Goal: Complete application form: Complete application form

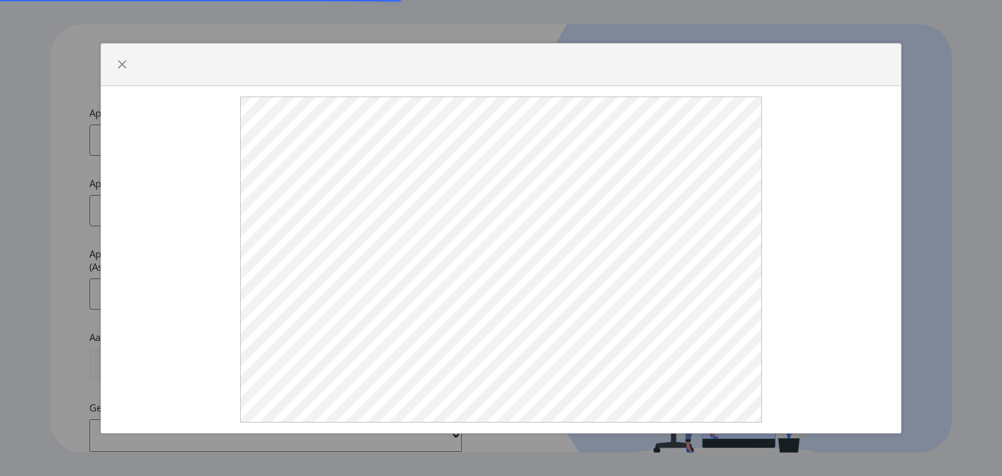
select select
click at [118, 70] on span "button" at bounding box center [122, 64] width 10 height 10
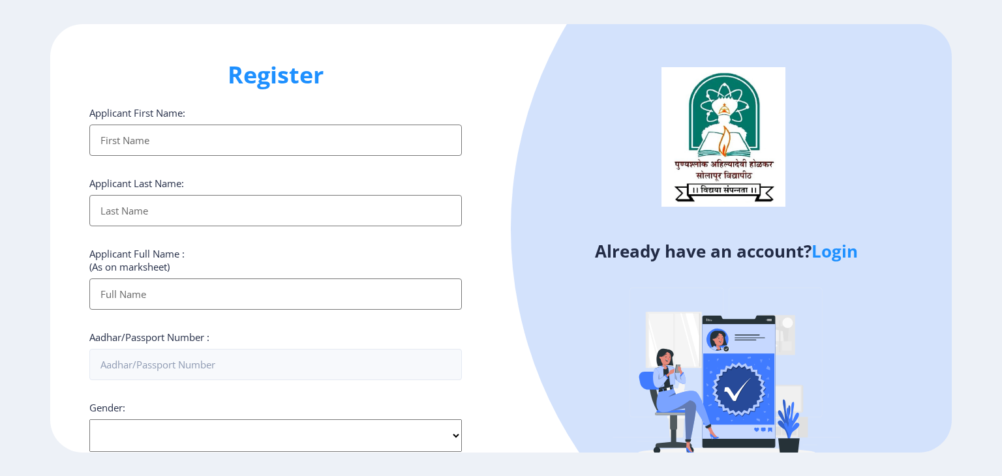
click at [205, 149] on input "Applicant First Name:" at bounding box center [275, 140] width 373 height 31
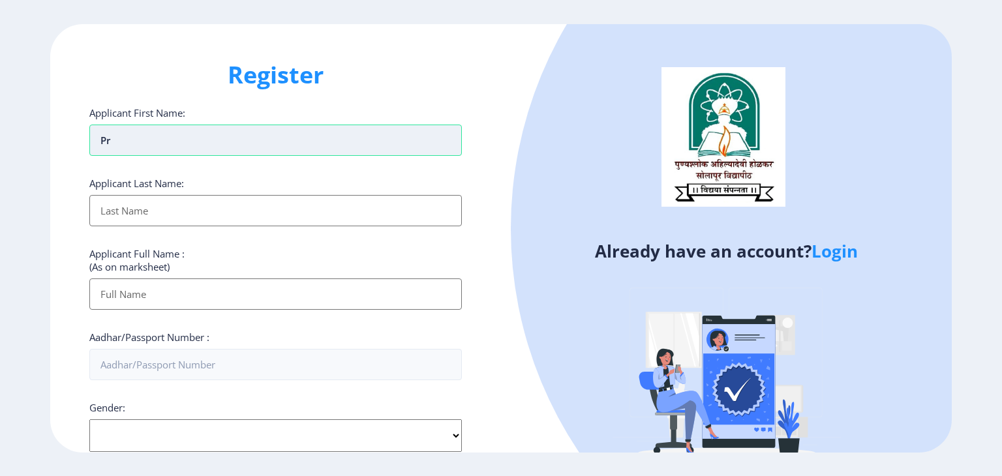
type input "p"
type input "B"
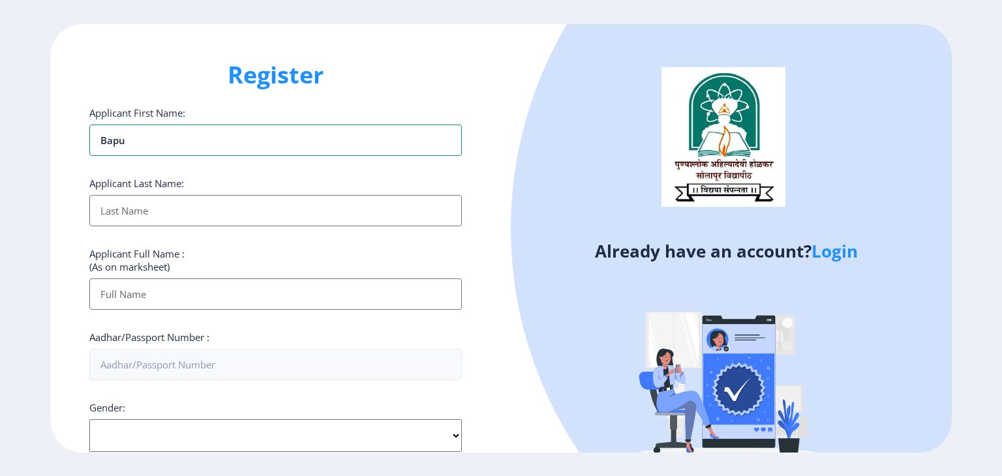
type input "Bapu"
click at [142, 205] on input "Applicant First Name:" at bounding box center [275, 210] width 373 height 31
type input "[PERSON_NAME]"
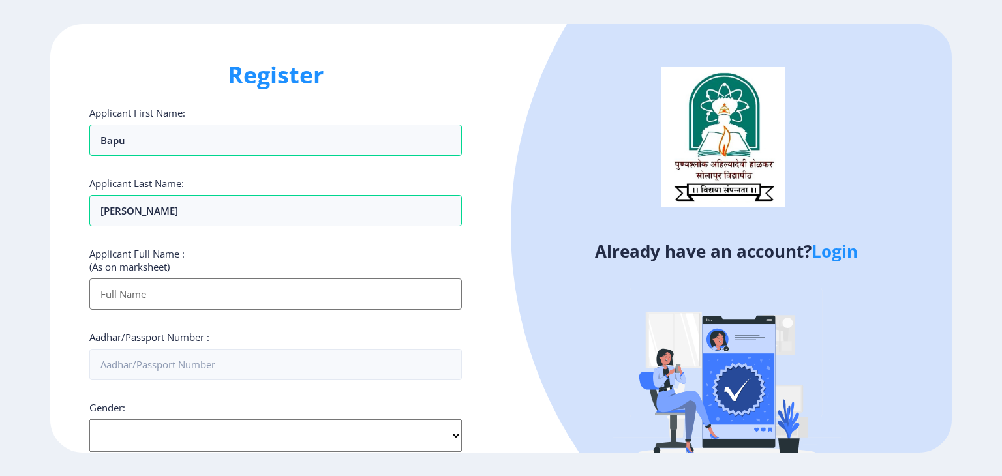
click at [98, 288] on input "Applicant First Name:" at bounding box center [275, 294] width 373 height 31
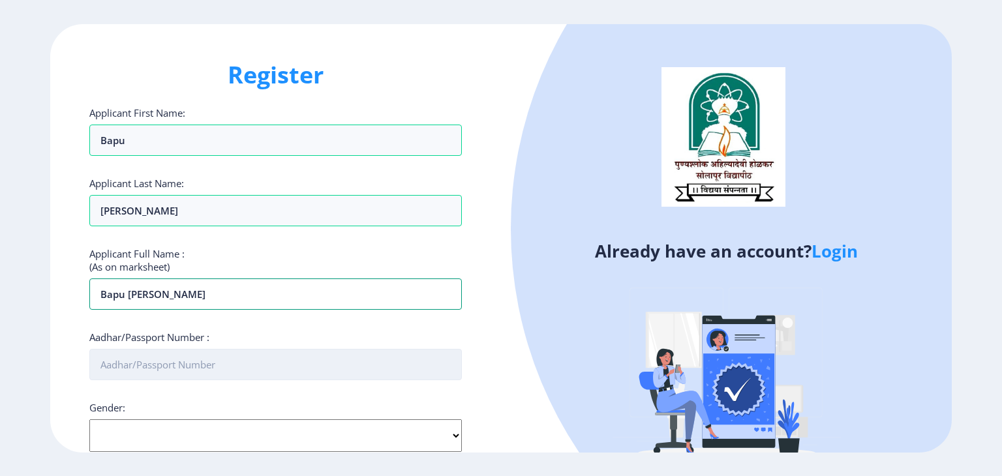
type input "Bapu [PERSON_NAME]"
click at [110, 363] on input "Aadhar/Passport Number :" at bounding box center [275, 364] width 373 height 31
type input "211789224501"
click at [245, 434] on select "Select Gender [DEMOGRAPHIC_DATA] [DEMOGRAPHIC_DATA] Other" at bounding box center [275, 436] width 373 height 33
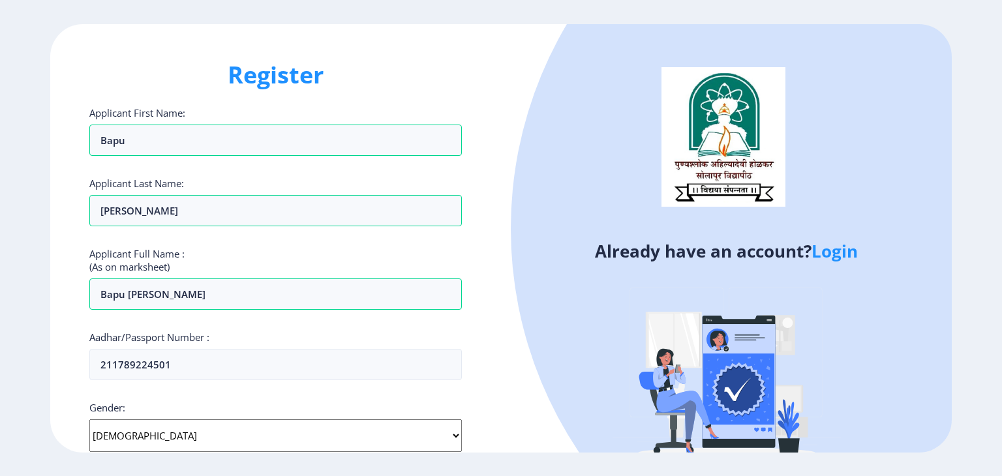
click at [89, 420] on select "Select Gender [DEMOGRAPHIC_DATA] [DEMOGRAPHIC_DATA] Other" at bounding box center [275, 436] width 373 height 33
select select "[DEMOGRAPHIC_DATA]"
click at [1002, 328] on ngx-register "Register Applicant First Name: Bapu Applicant Last Name: [PERSON_NAME] Applican…" at bounding box center [501, 238] width 1002 height 429
click at [292, 437] on select "Select Gender [DEMOGRAPHIC_DATA] [DEMOGRAPHIC_DATA] Other" at bounding box center [275, 436] width 373 height 33
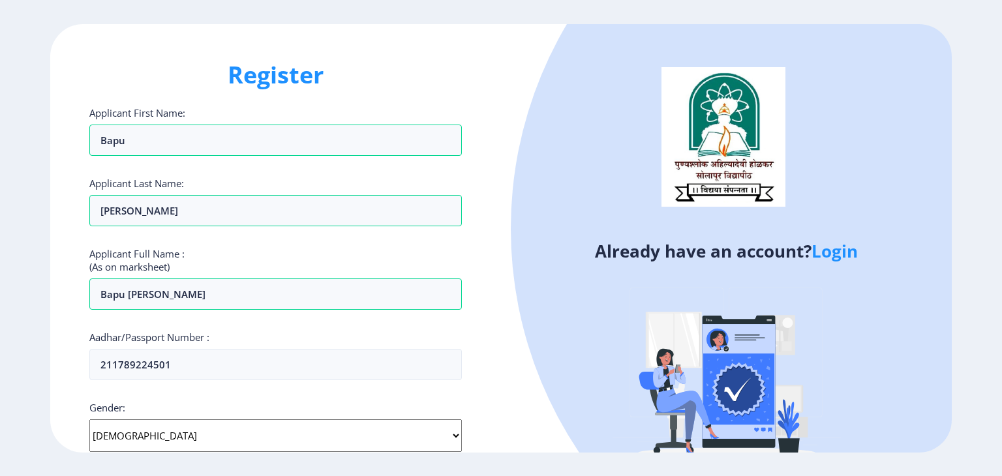
scroll to position [281, 0]
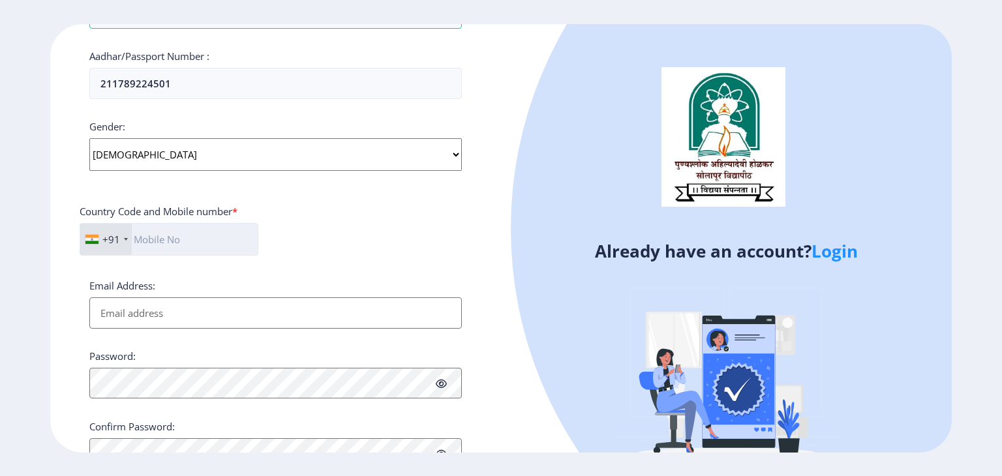
click at [219, 243] on input "text" at bounding box center [169, 239] width 179 height 33
type input "9112953195"
click at [156, 303] on input "Email Address:" at bounding box center [275, 313] width 373 height 31
type input "[EMAIL_ADDRESS][DOMAIN_NAME]"
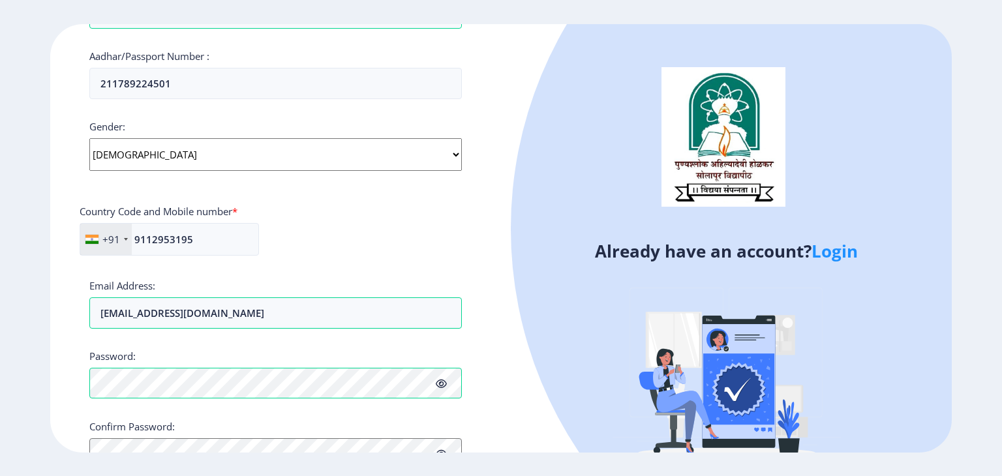
click at [439, 379] on icon at bounding box center [441, 384] width 11 height 10
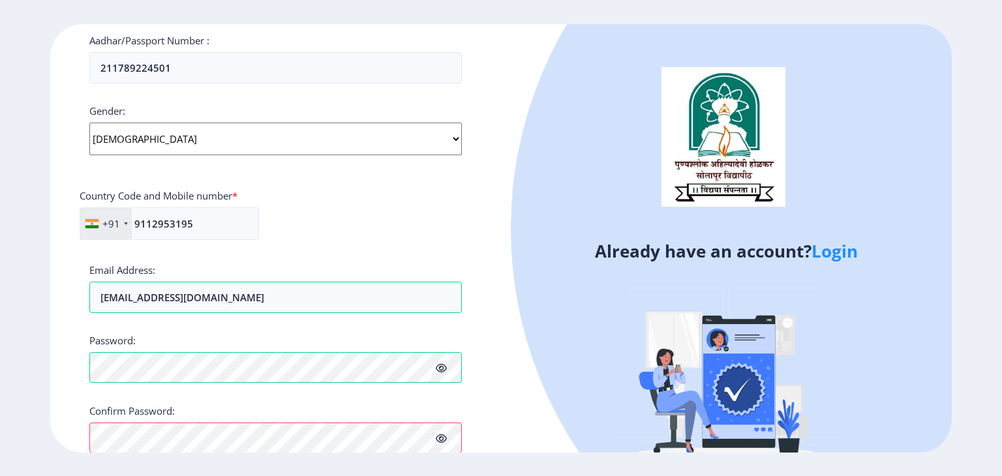
scroll to position [368, 0]
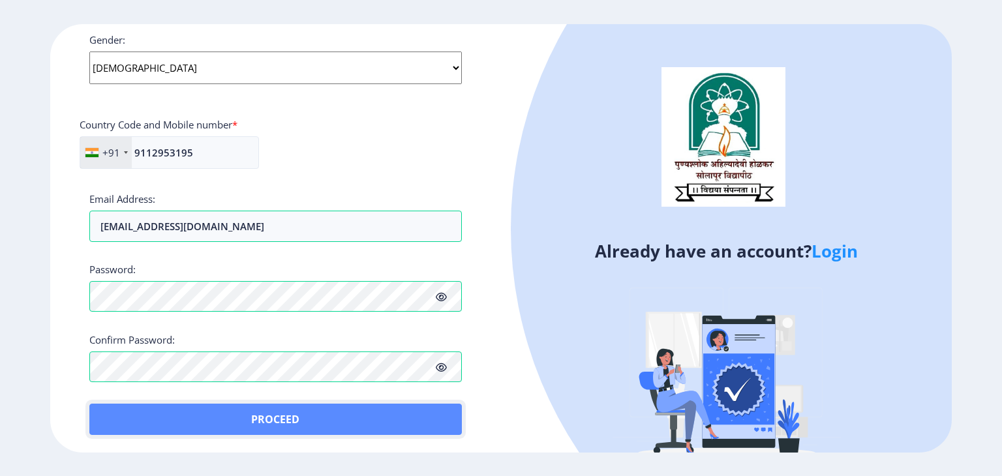
click at [155, 426] on button "Proceed" at bounding box center [275, 419] width 373 height 31
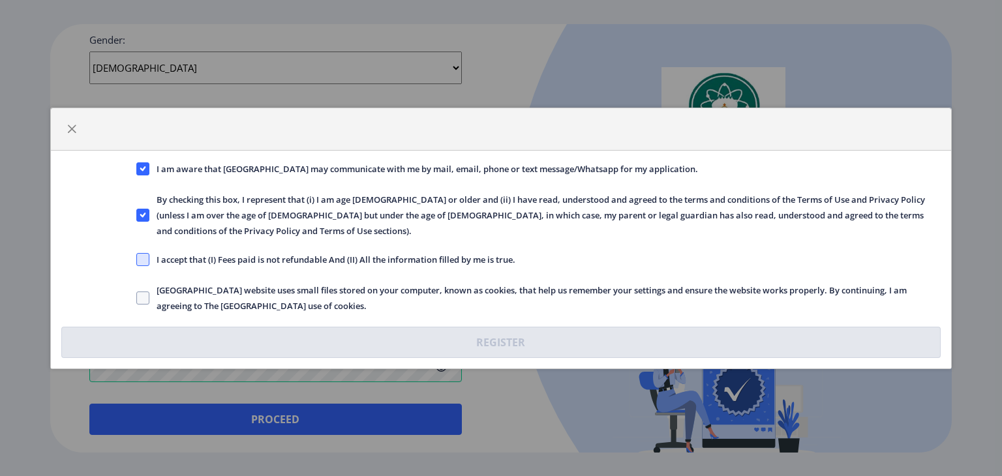
click at [138, 253] on span at bounding box center [142, 259] width 13 height 13
click at [137, 259] on input "I accept that (I) Fees paid is not refundable And (II) All the information fill…" at bounding box center [136, 259] width 1 height 1
checkbox input "true"
click at [141, 294] on span at bounding box center [142, 298] width 13 height 13
click at [137, 298] on input "[GEOGRAPHIC_DATA] website uses small files stored on your computer, known as co…" at bounding box center [136, 298] width 1 height 1
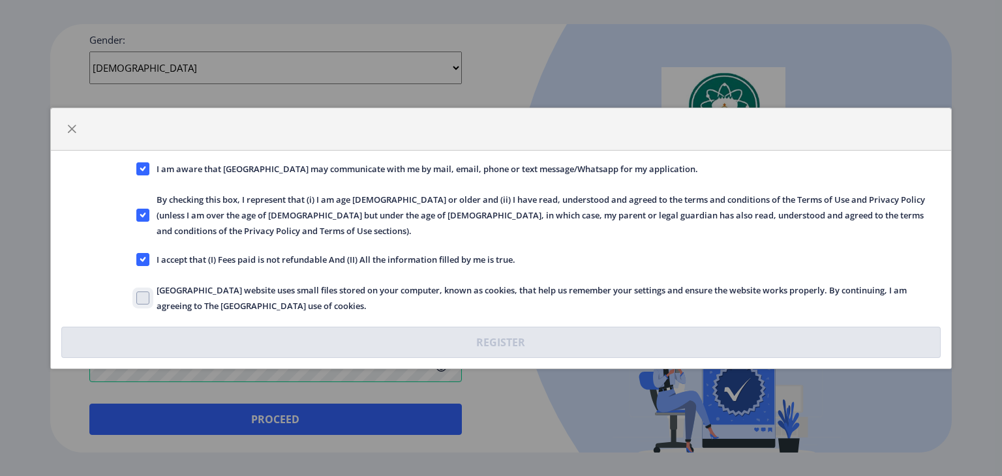
checkbox input "true"
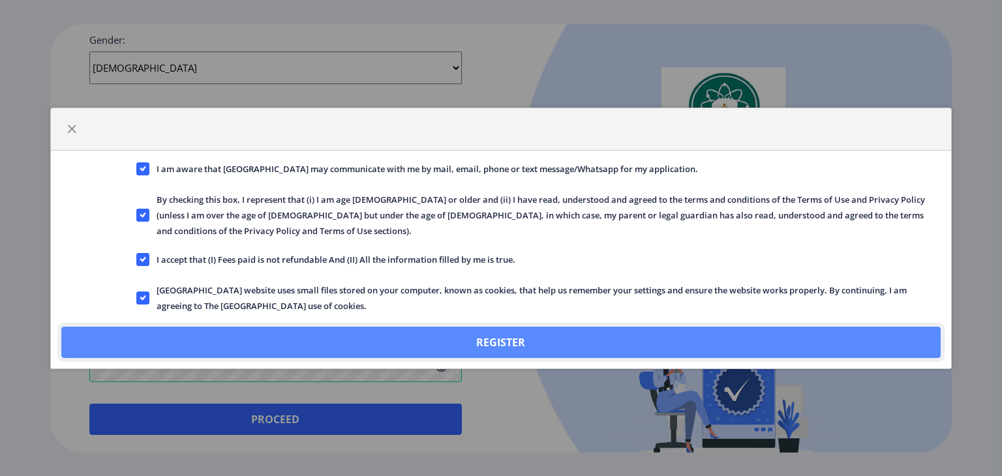
click at [290, 337] on button "Register" at bounding box center [501, 342] width 880 height 31
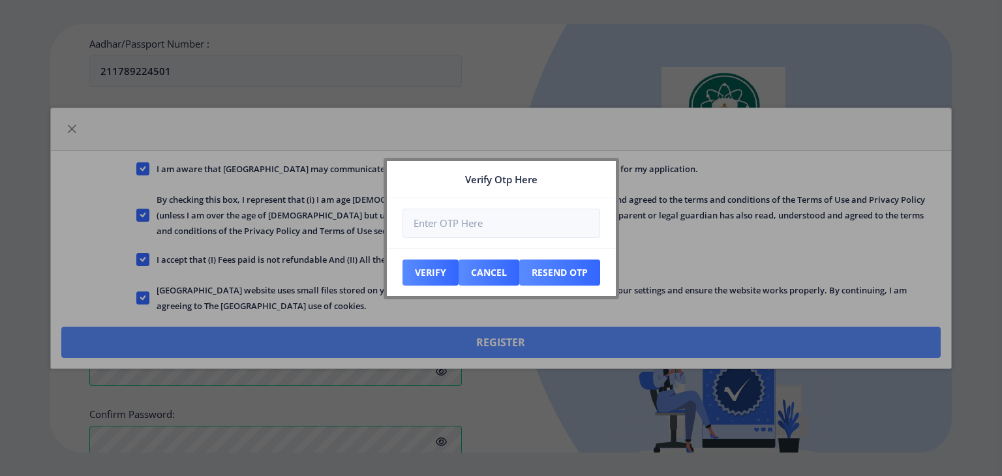
scroll to position [442, 0]
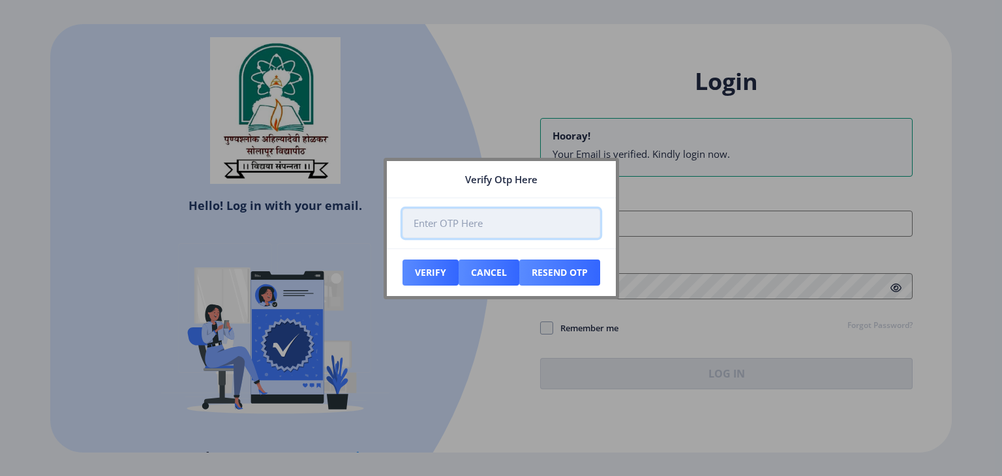
click at [553, 222] on input "number" at bounding box center [502, 223] width 198 height 29
type input "243787"
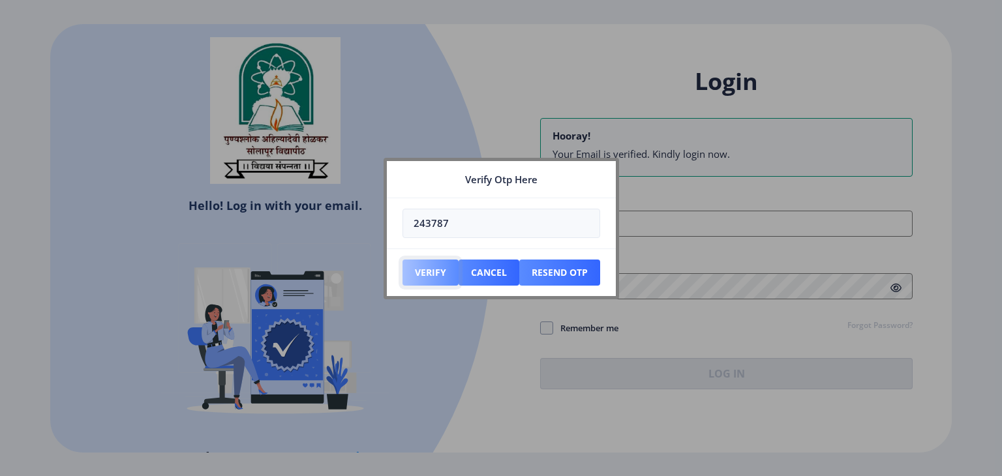
click at [431, 268] on button "Verify" at bounding box center [431, 273] width 56 height 26
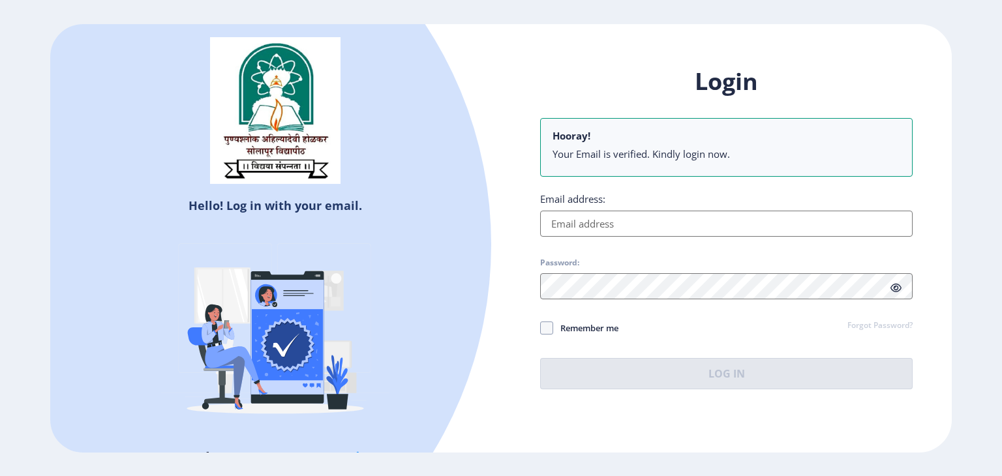
click at [571, 225] on input "Email address:" at bounding box center [726, 224] width 373 height 26
type input "[EMAIL_ADDRESS][DOMAIN_NAME]"
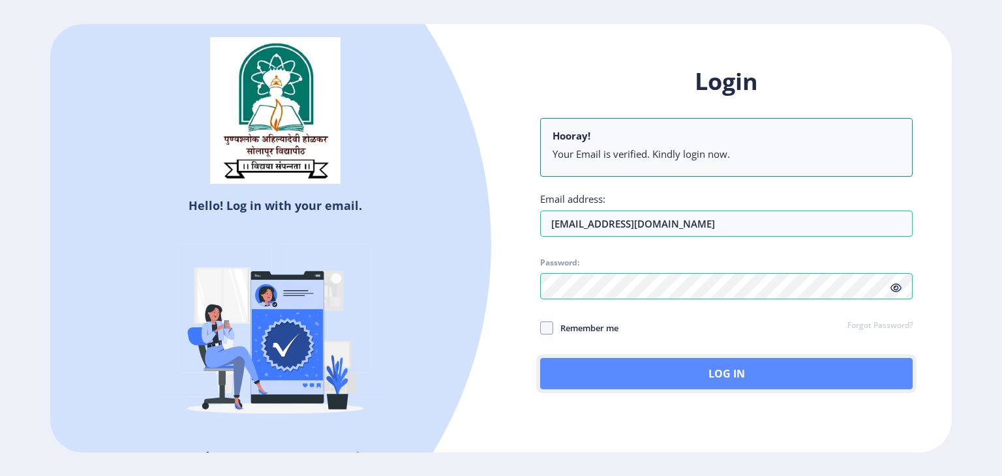
click at [689, 362] on button "Log In" at bounding box center [726, 373] width 373 height 31
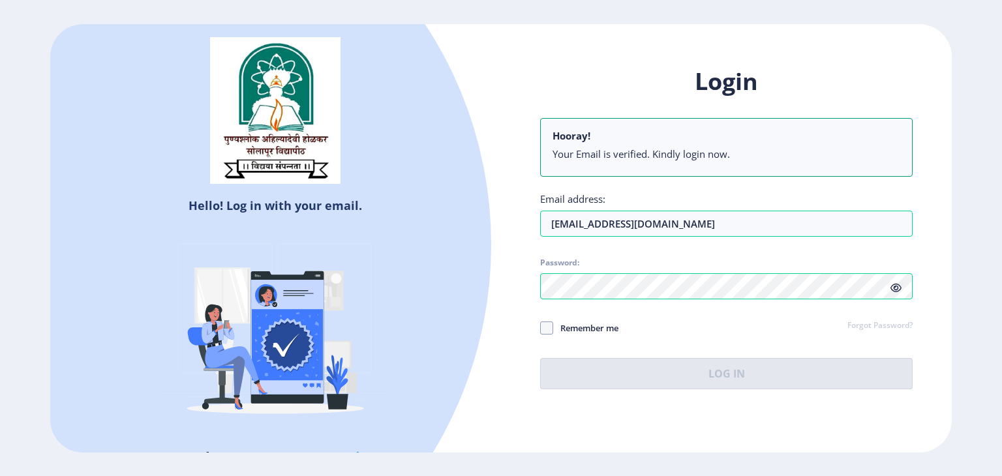
click at [899, 287] on icon at bounding box center [896, 288] width 11 height 10
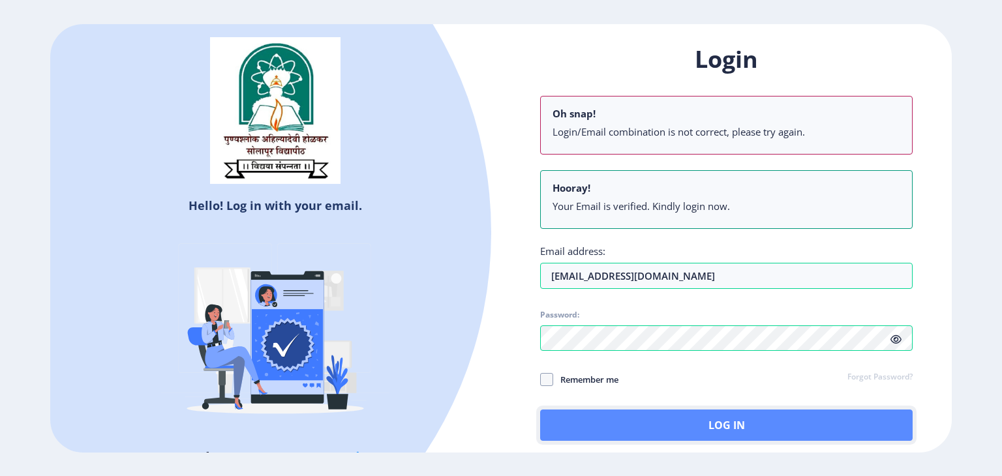
click at [671, 413] on button "Log In" at bounding box center [726, 425] width 373 height 31
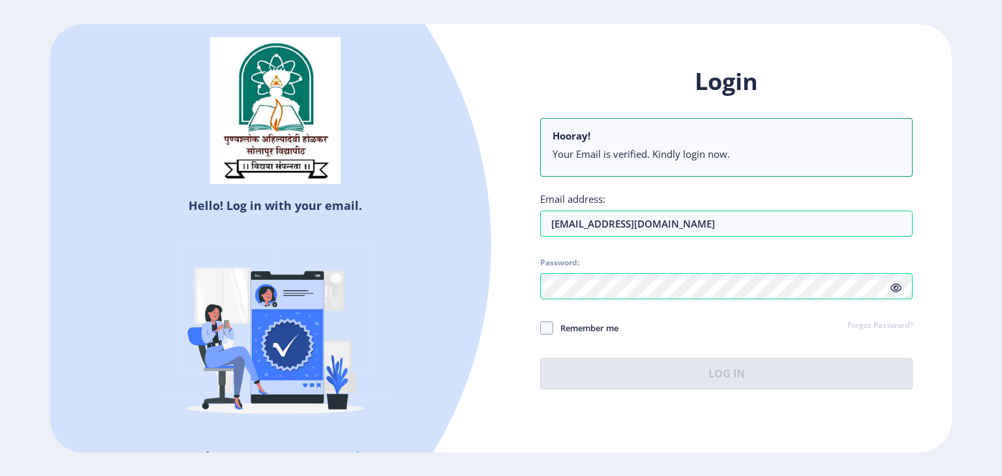
click at [585, 326] on span "Remember me" at bounding box center [585, 328] width 65 height 16
click at [541, 328] on input "Remember me" at bounding box center [540, 328] width 1 height 1
checkbox input "true"
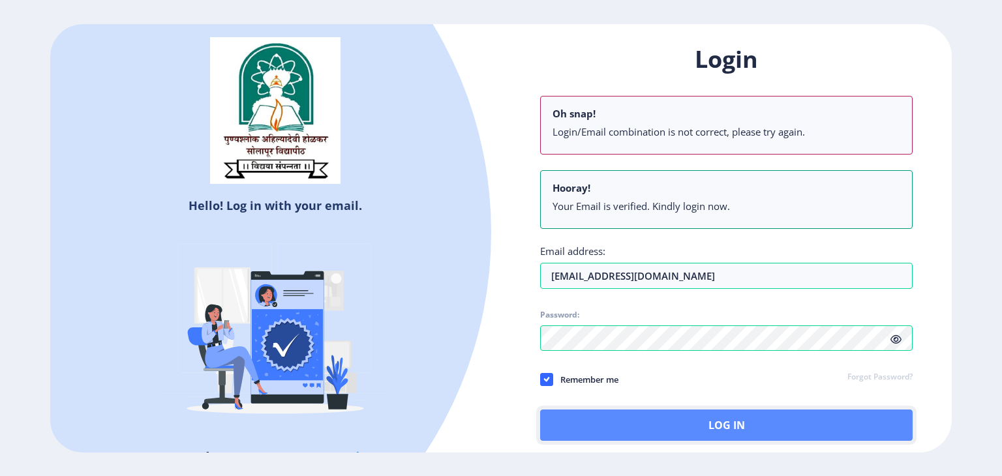
click at [609, 418] on button "Log In" at bounding box center [726, 425] width 373 height 31
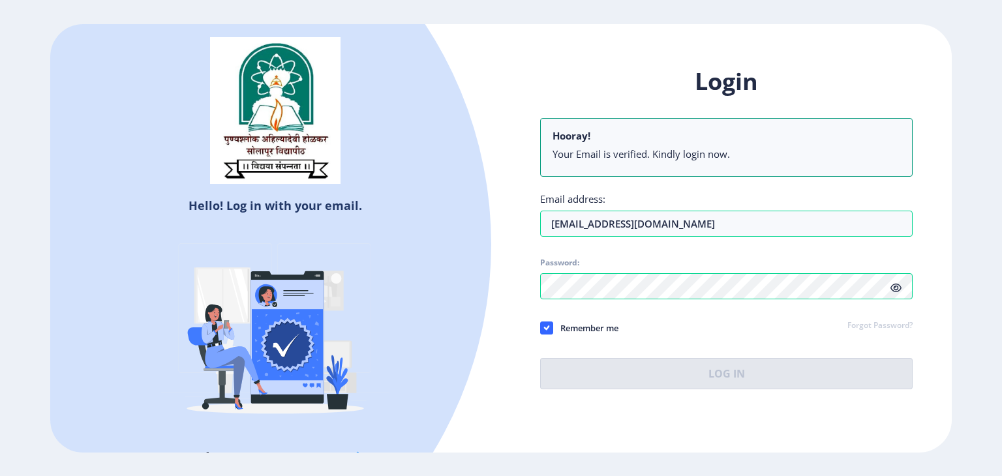
select select
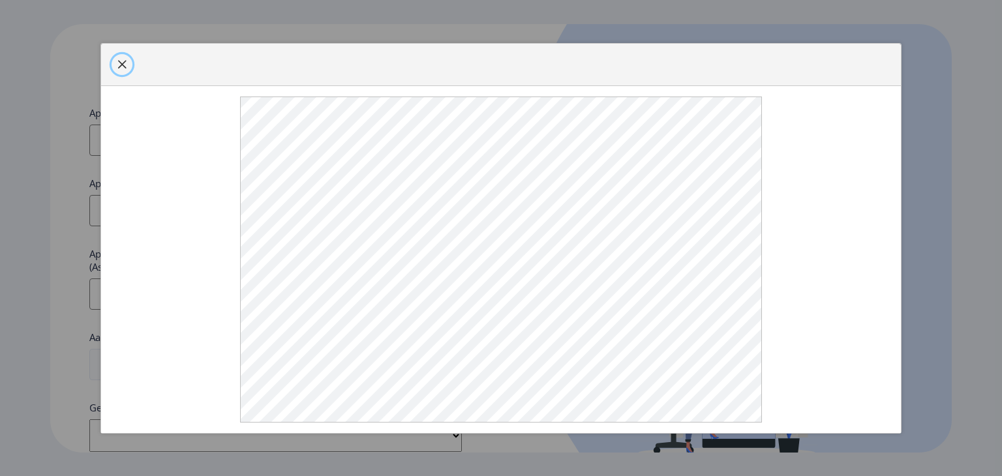
click at [120, 70] on span "button" at bounding box center [122, 64] width 10 height 10
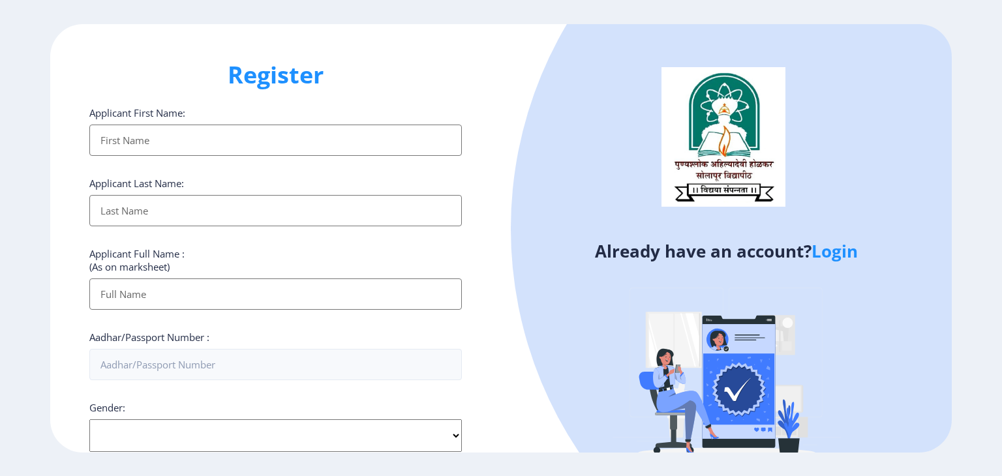
click at [147, 145] on input "Applicant First Name:" at bounding box center [275, 140] width 373 height 31
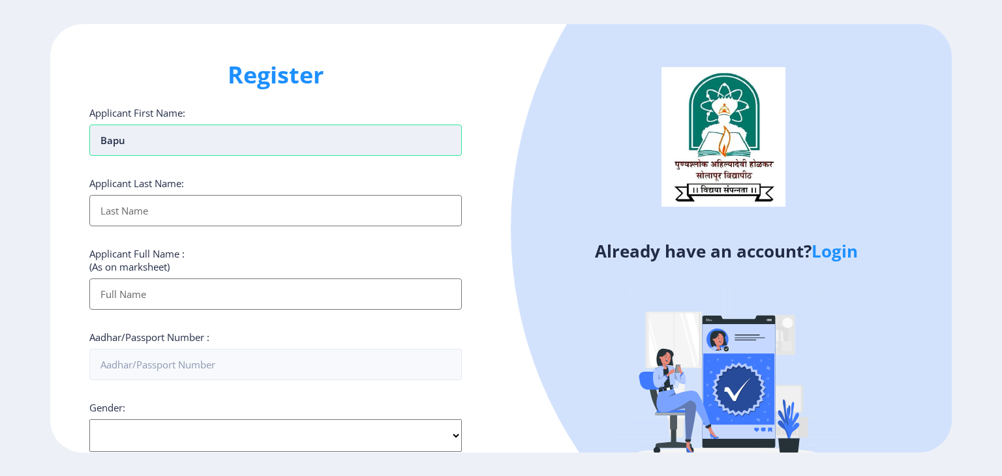
type input "Bapu"
type input "[PERSON_NAME]"
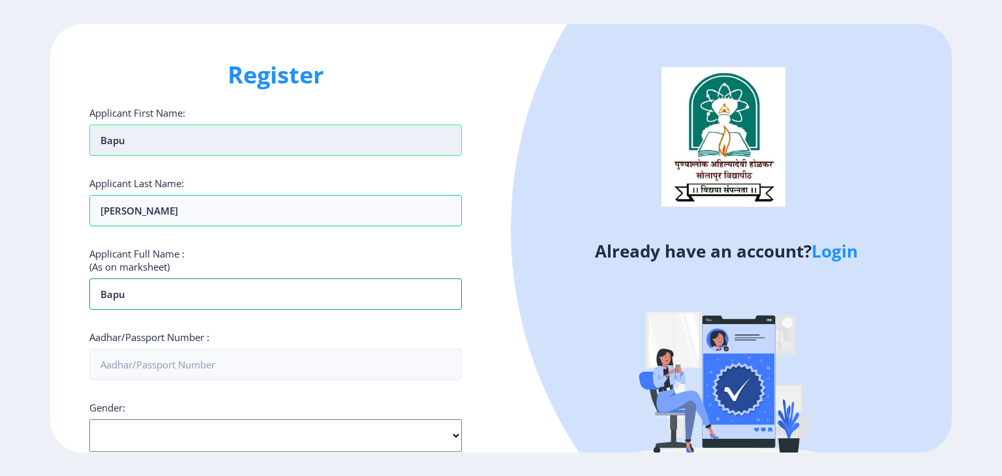
type input "Bapu"
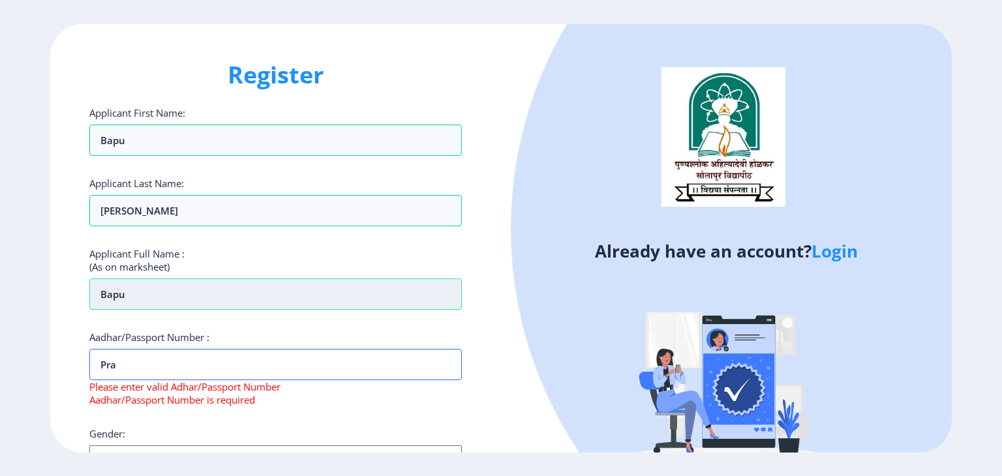
type input "Pra"
click at [156, 290] on input "Bapu" at bounding box center [275, 294] width 373 height 31
click at [196, 290] on input "Bapu [PERSON_NAME]" at bounding box center [275, 294] width 373 height 31
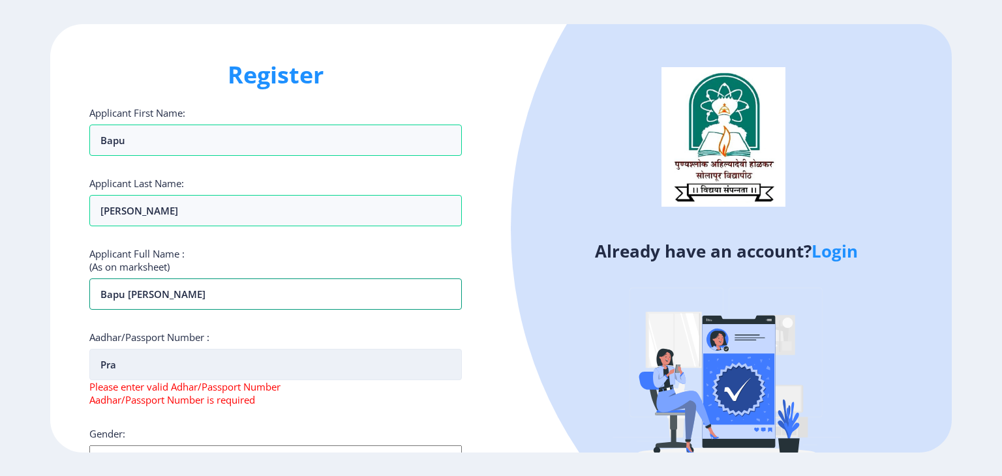
type input "Bapu [PERSON_NAME]"
click at [173, 367] on input "Pra" at bounding box center [275, 364] width 373 height 31
type input "P"
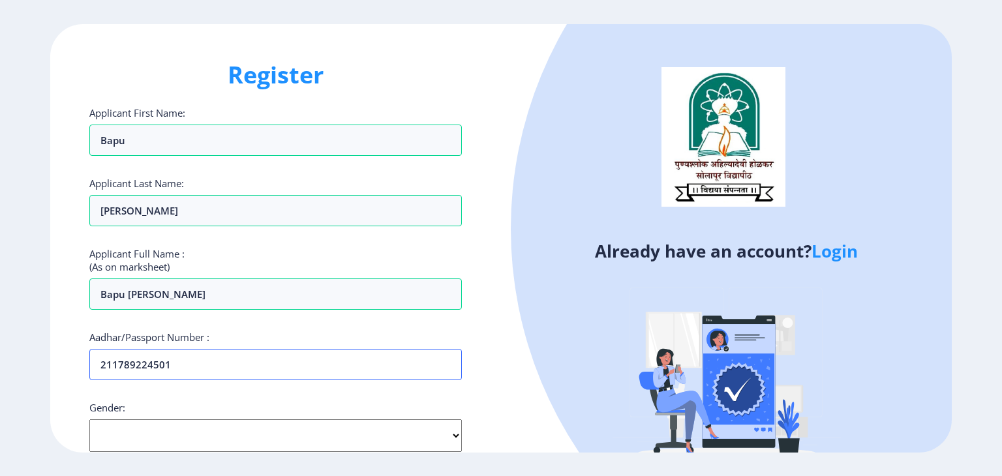
type input "211789224501"
click at [167, 435] on select "Select Gender [DEMOGRAPHIC_DATA] [DEMOGRAPHIC_DATA] Other" at bounding box center [275, 436] width 373 height 33
select select "[DEMOGRAPHIC_DATA]"
click at [89, 420] on select "Select Gender [DEMOGRAPHIC_DATA] [DEMOGRAPHIC_DATA] Other" at bounding box center [275, 436] width 373 height 33
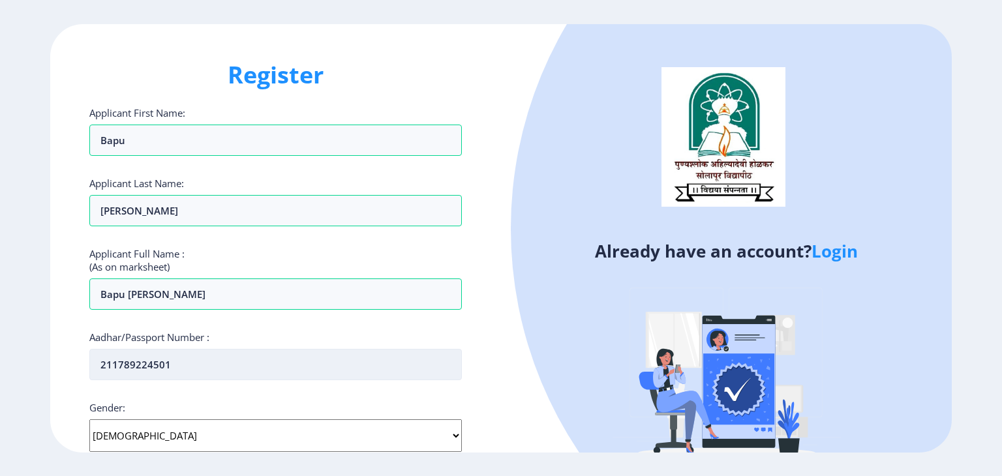
scroll to position [281, 0]
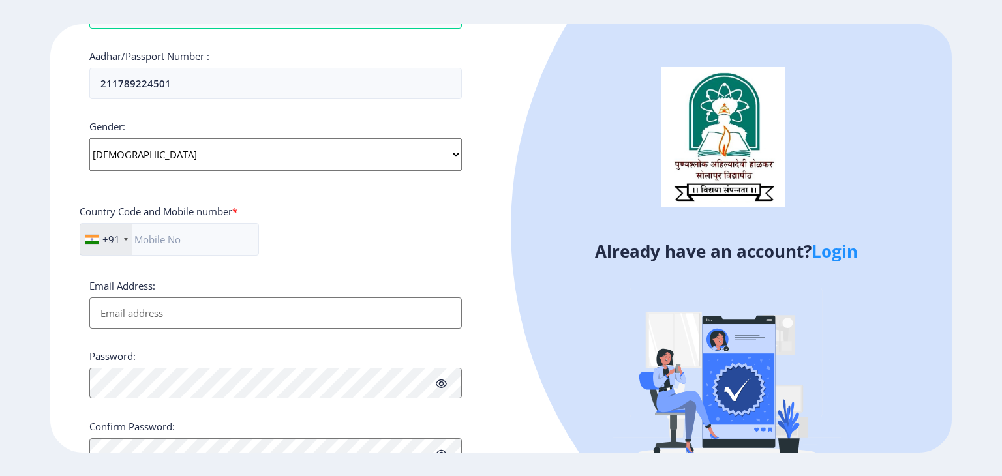
click at [151, 305] on input "Email Address:" at bounding box center [275, 313] width 373 height 31
type input "[EMAIL_ADDRESS][DOMAIN_NAME]"
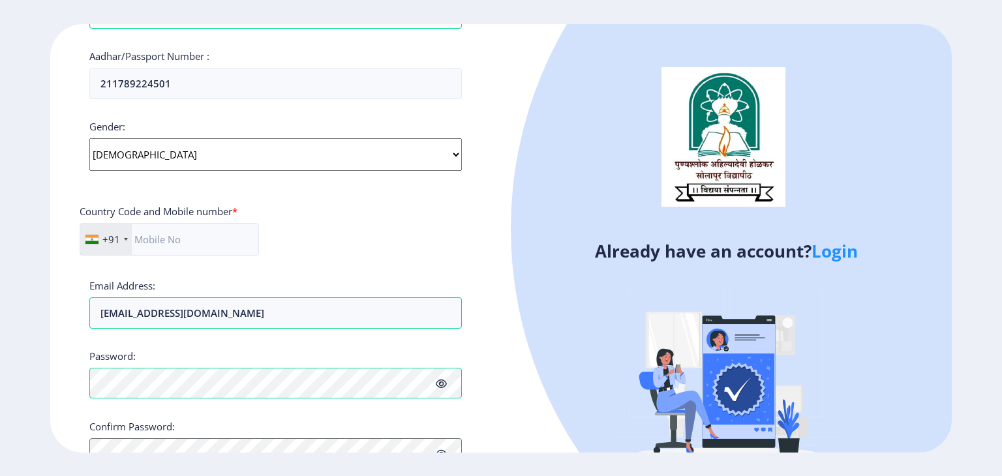
scroll to position [297, 0]
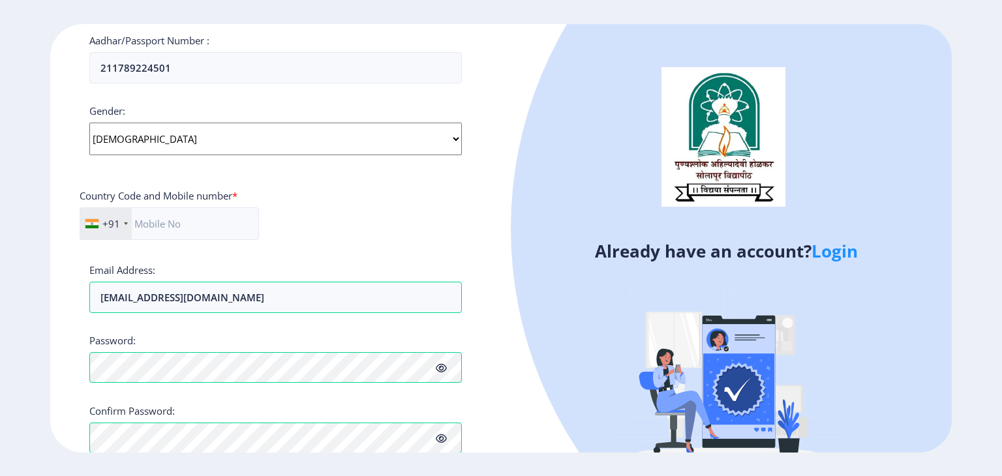
click at [441, 368] on icon at bounding box center [441, 368] width 11 height 10
click at [265, 337] on div "Password:" at bounding box center [275, 359] width 373 height 50
click at [271, 300] on input "[EMAIL_ADDRESS][DOMAIN_NAME]" at bounding box center [275, 297] width 373 height 31
click at [533, 404] on div "Already have an account? Login" at bounding box center [726, 257] width 451 height 467
click at [203, 217] on input "text" at bounding box center [169, 224] width 179 height 33
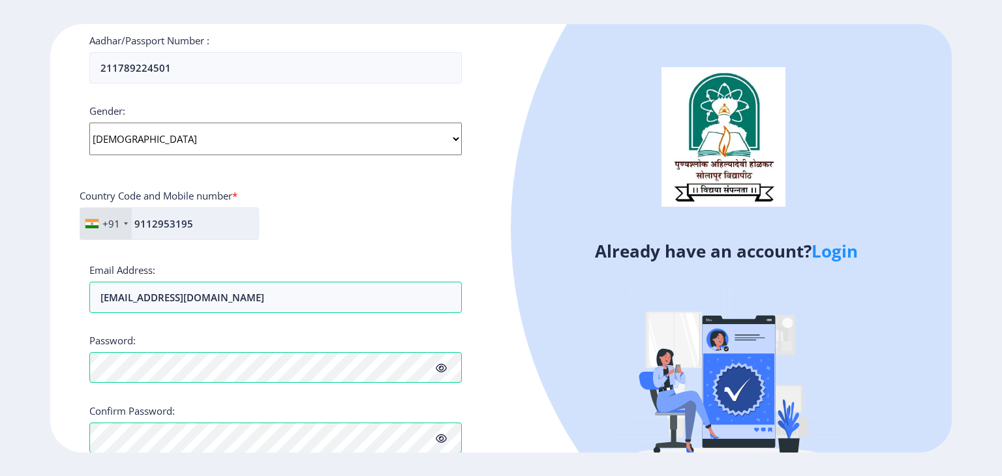
type input "9112953195"
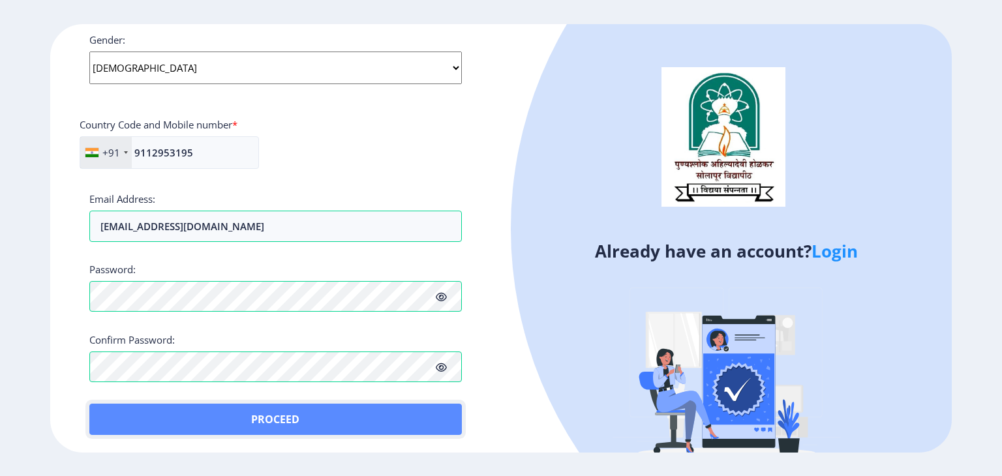
click at [218, 408] on button "Proceed" at bounding box center [275, 419] width 373 height 31
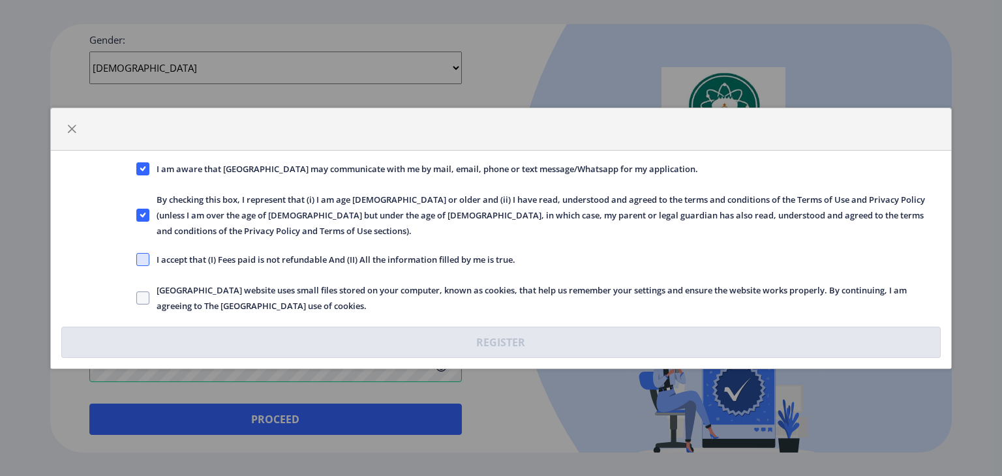
click at [143, 254] on span at bounding box center [142, 259] width 13 height 13
click at [137, 259] on input "I accept that (I) Fees paid is not refundable And (II) All the information fill…" at bounding box center [136, 259] width 1 height 1
checkbox input "true"
click at [145, 293] on span at bounding box center [142, 298] width 13 height 13
click at [137, 298] on input "[GEOGRAPHIC_DATA] website uses small files stored on your computer, known as co…" at bounding box center [136, 298] width 1 height 1
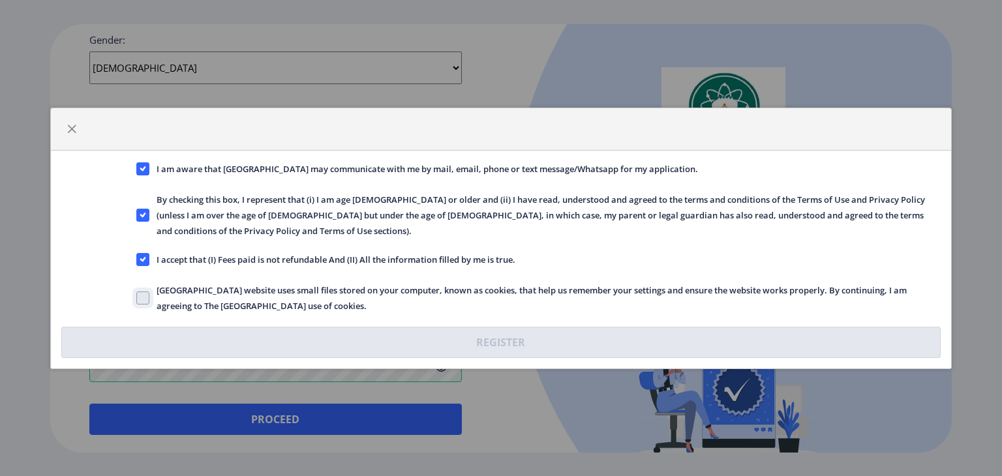
checkbox input "true"
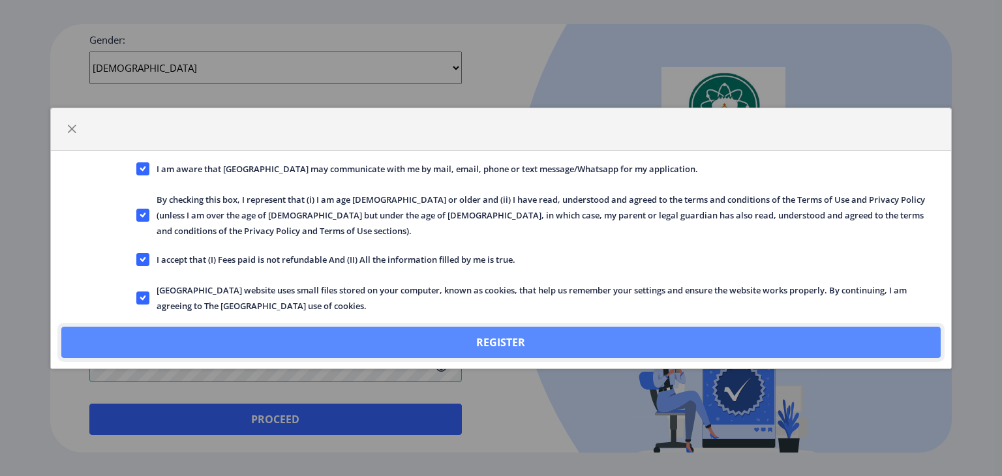
click at [282, 331] on button "Register" at bounding box center [501, 342] width 880 height 31
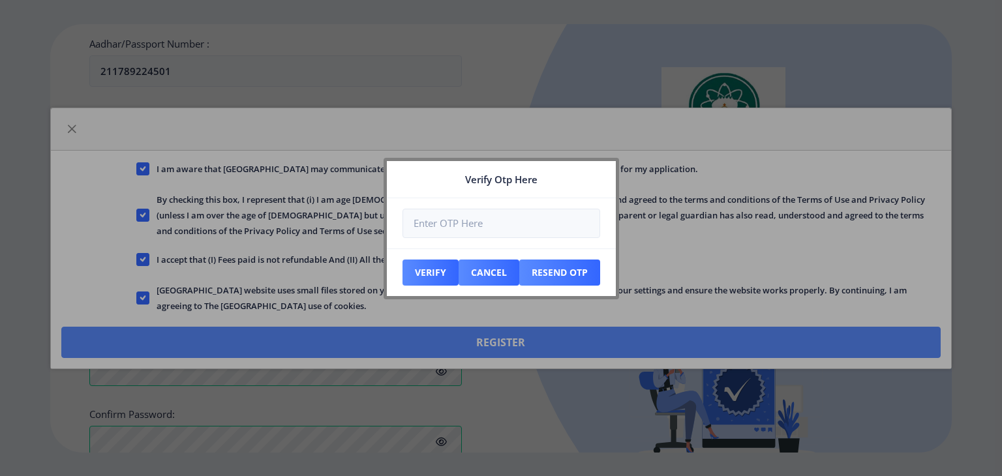
scroll to position [442, 0]
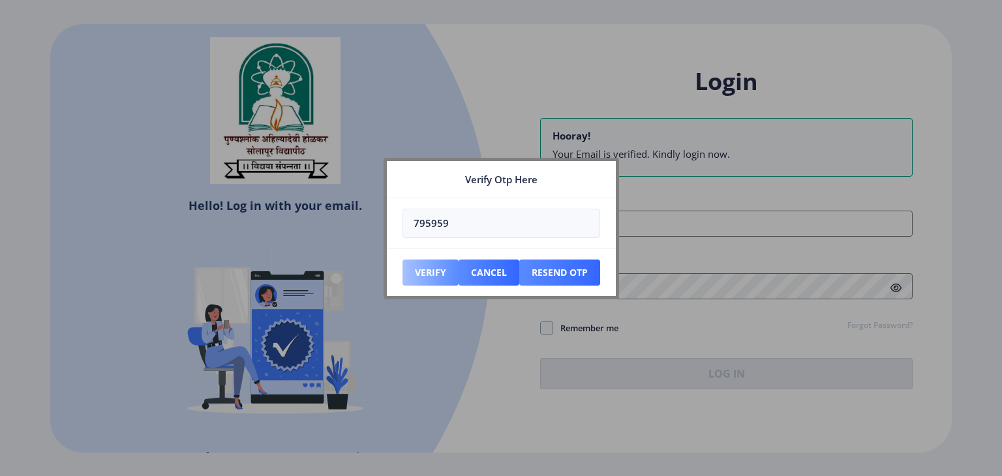
type input "795959"
click at [440, 268] on button "Verify" at bounding box center [431, 273] width 56 height 26
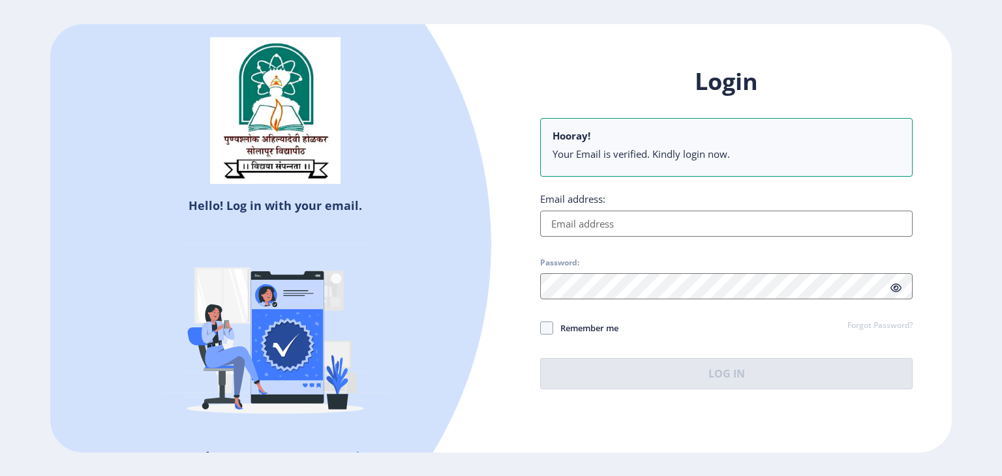
click at [574, 219] on input "Email address:" at bounding box center [726, 224] width 373 height 26
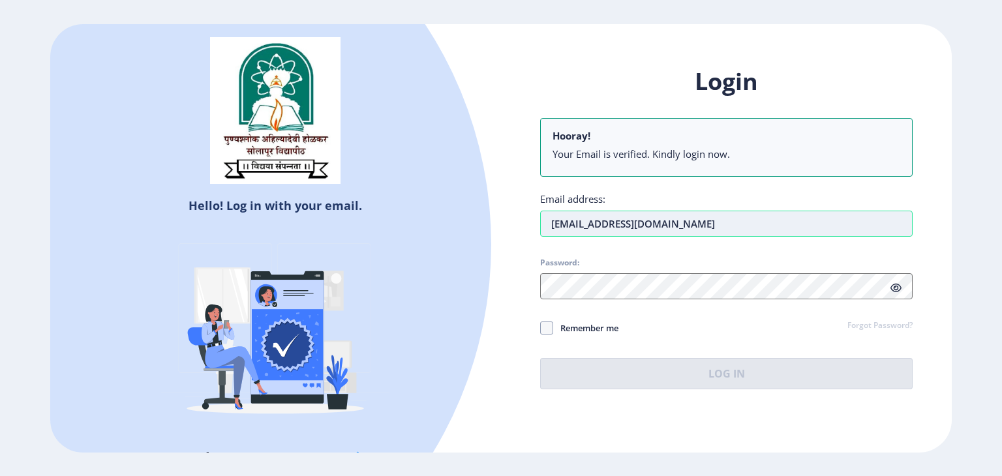
type input "[EMAIL_ADDRESS][DOMAIN_NAME]"
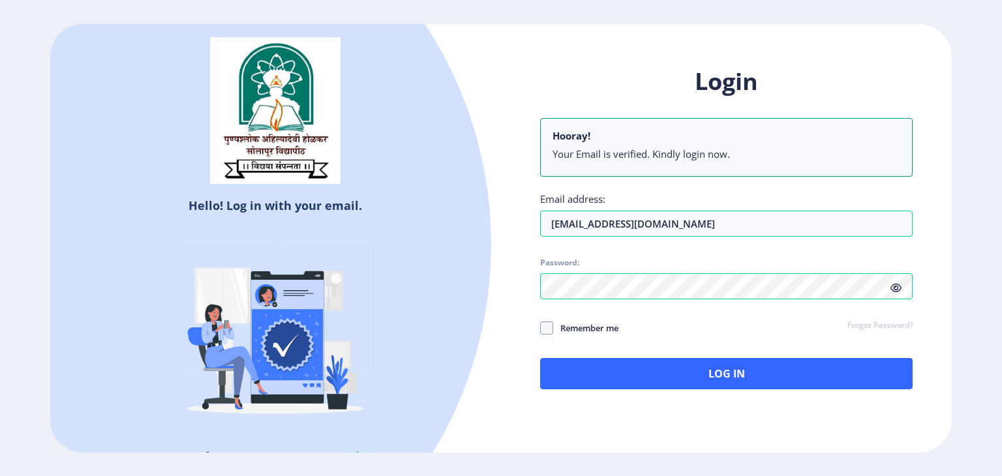
click at [892, 292] on icon at bounding box center [896, 288] width 11 height 10
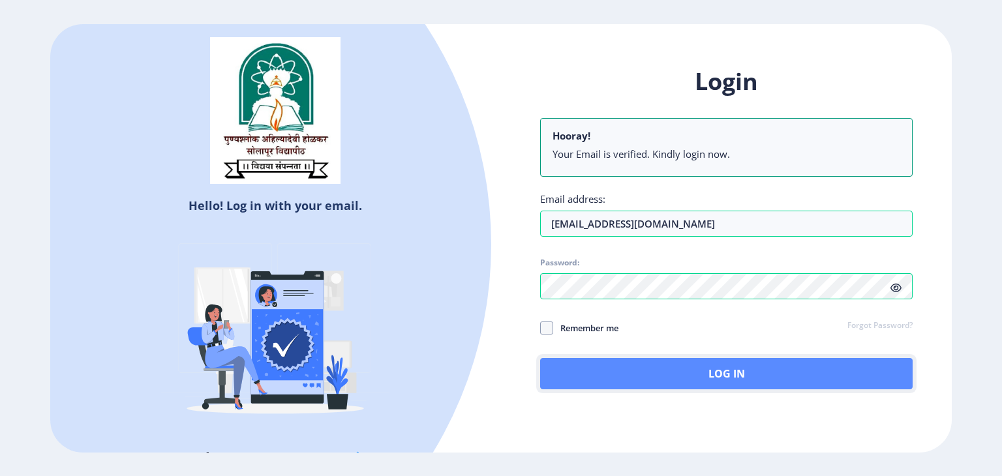
click at [792, 370] on button "Log In" at bounding box center [726, 373] width 373 height 31
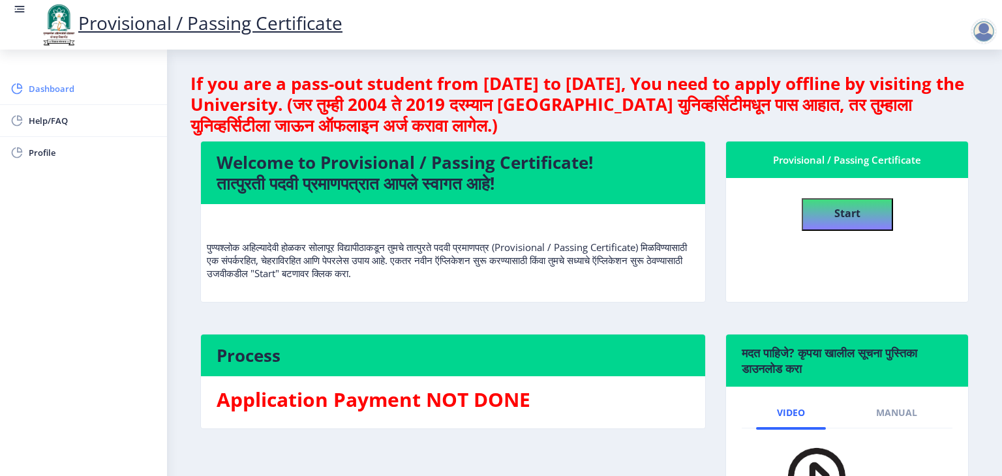
click at [69, 91] on span "Dashboard" at bounding box center [93, 89] width 128 height 16
click at [840, 202] on h4 "Start" at bounding box center [848, 211] width 26 height 23
select select
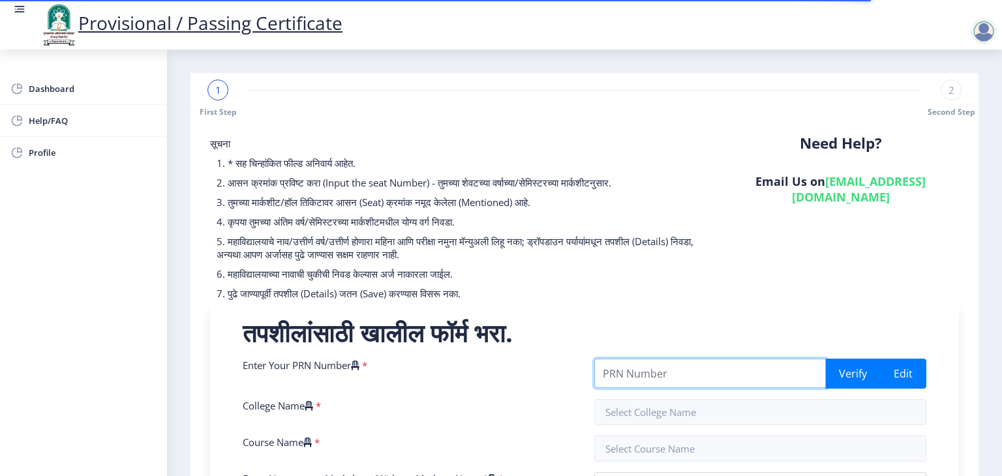
click at [675, 367] on input "Enter Your PRN Number" at bounding box center [710, 373] width 232 height 29
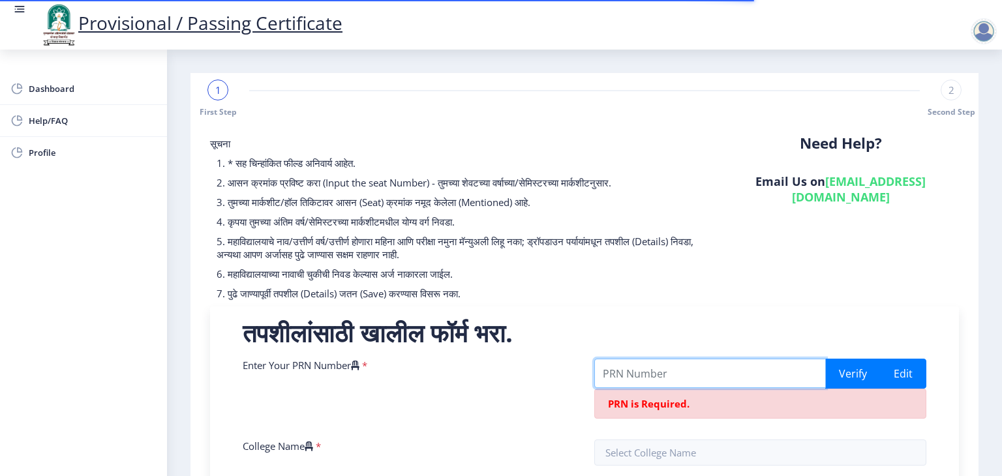
paste input "202103250000020"
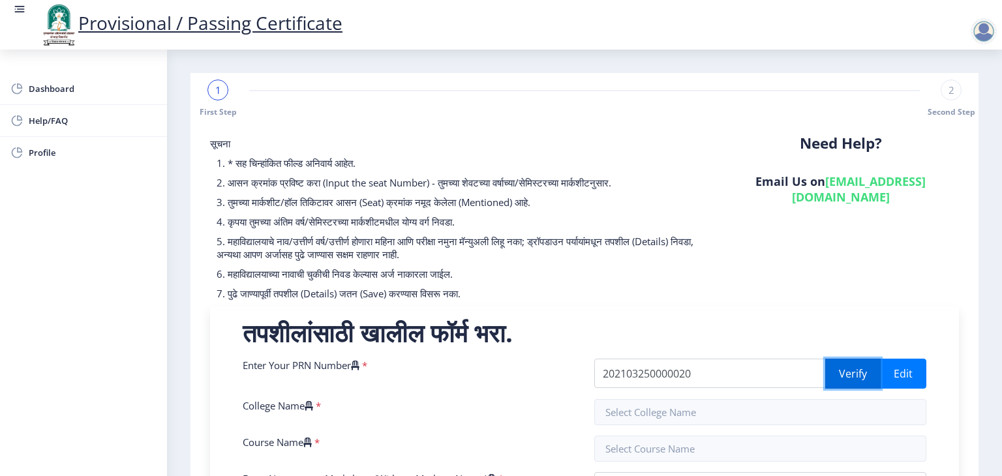
click at [855, 379] on button "Verify" at bounding box center [852, 374] width 55 height 30
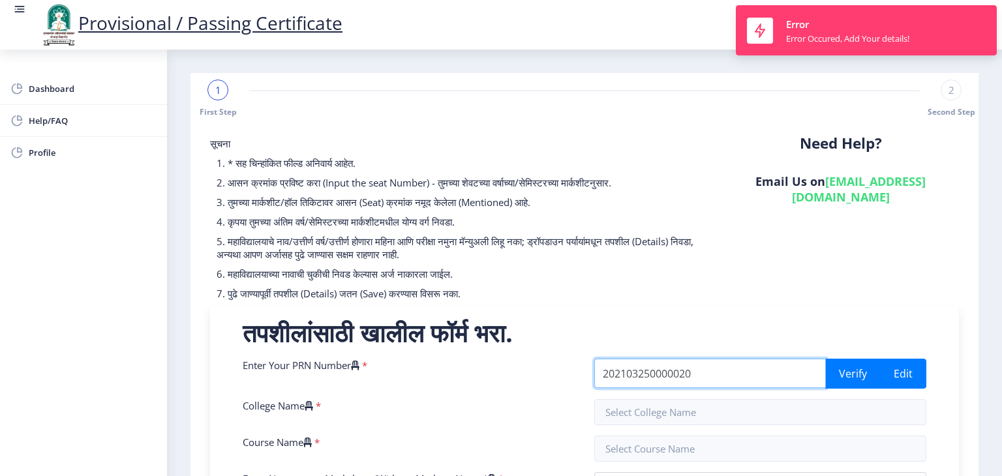
click at [722, 366] on input "202103250000020" at bounding box center [710, 373] width 232 height 29
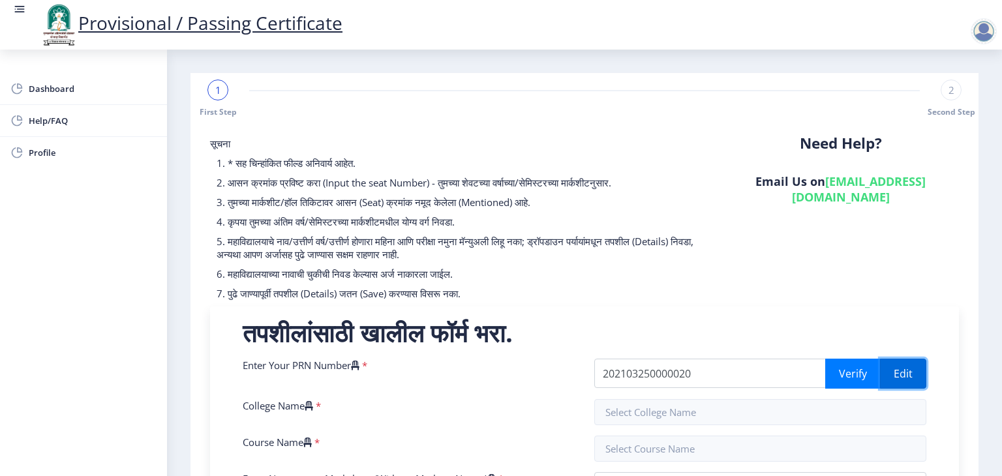
click at [902, 371] on button "Edit" at bounding box center [903, 374] width 46 height 30
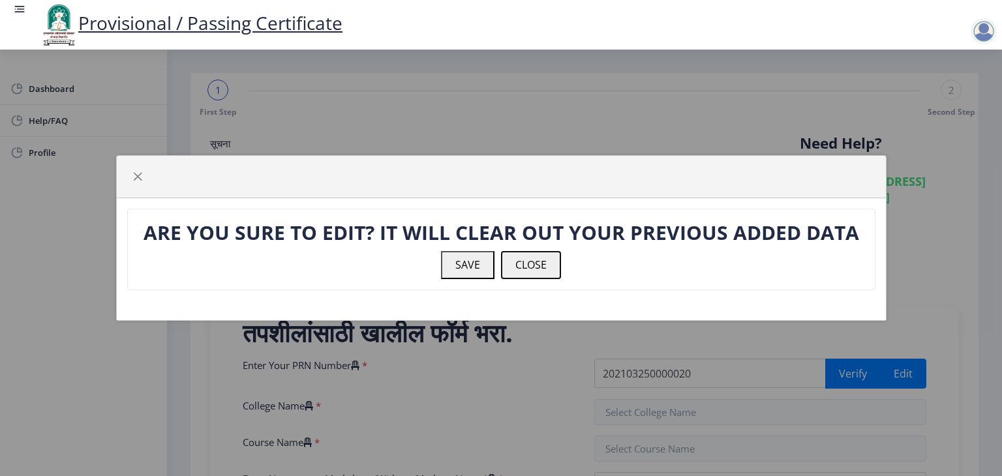
click at [547, 264] on button "CLOSE" at bounding box center [531, 264] width 60 height 27
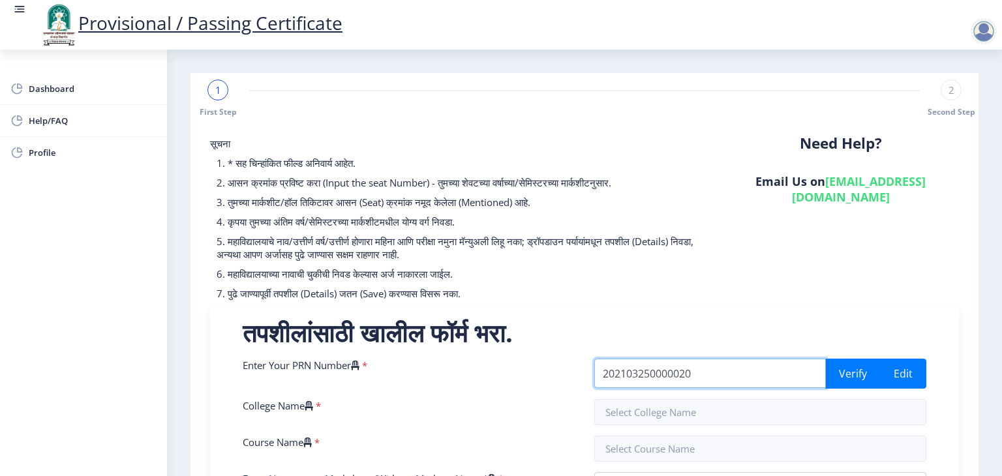
click at [706, 378] on input "202103250000020" at bounding box center [710, 373] width 232 height 29
click at [626, 372] on input "202103250000020" at bounding box center [710, 373] width 232 height 29
click at [684, 374] on input "03250000020" at bounding box center [710, 373] width 232 height 29
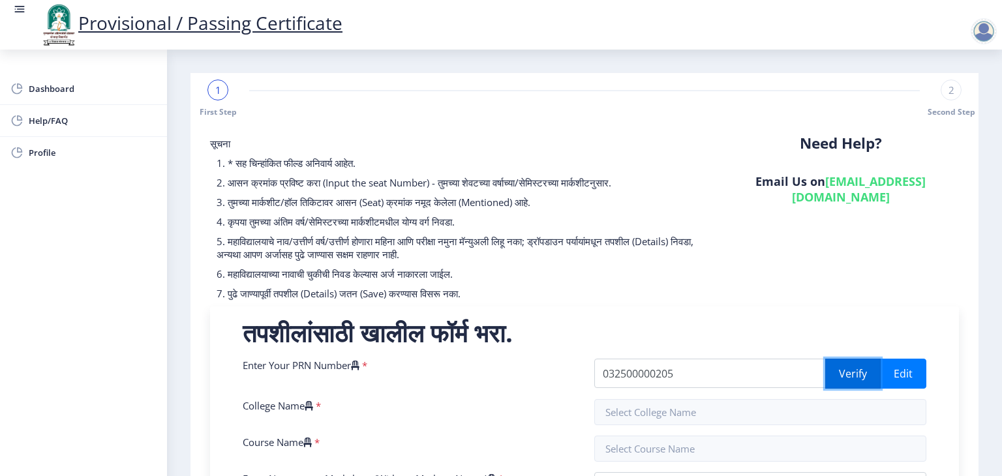
click at [855, 374] on button "Verify" at bounding box center [852, 374] width 55 height 30
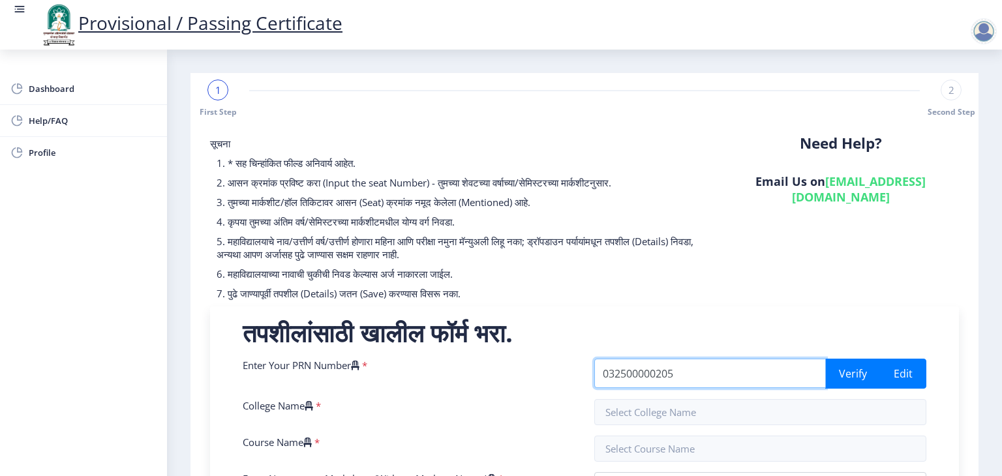
click at [605, 372] on input "032500000205" at bounding box center [710, 373] width 232 height 29
click at [686, 367] on input "032500000205" at bounding box center [710, 373] width 232 height 29
type input "0"
type input "2021032500000205"
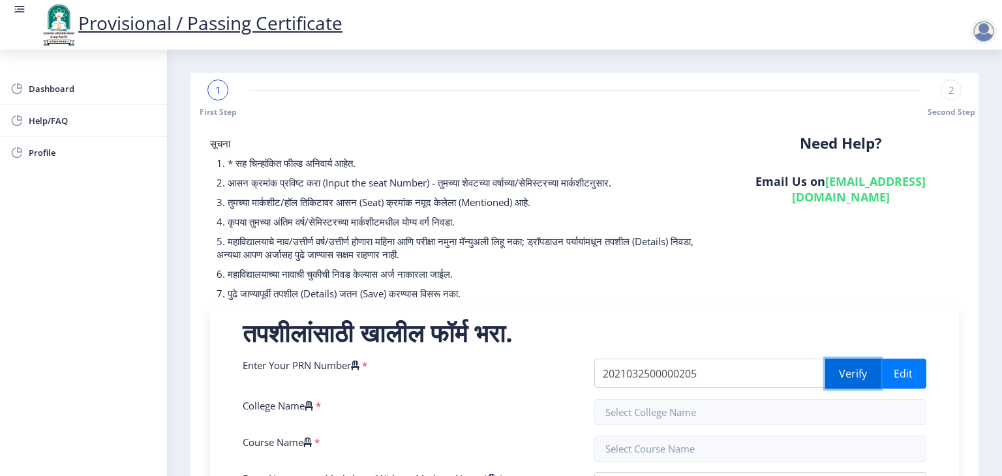
click at [851, 378] on button "Verify" at bounding box center [852, 374] width 55 height 30
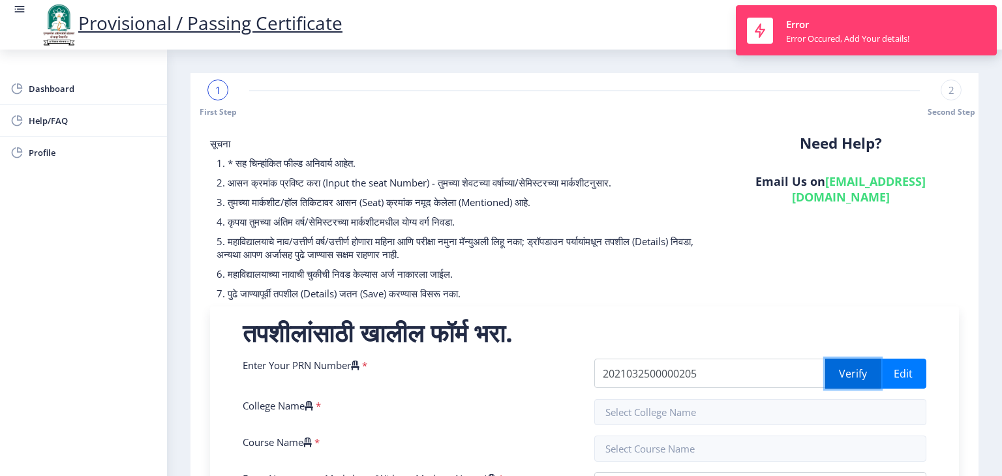
click at [851, 378] on button "Verify" at bounding box center [852, 374] width 55 height 30
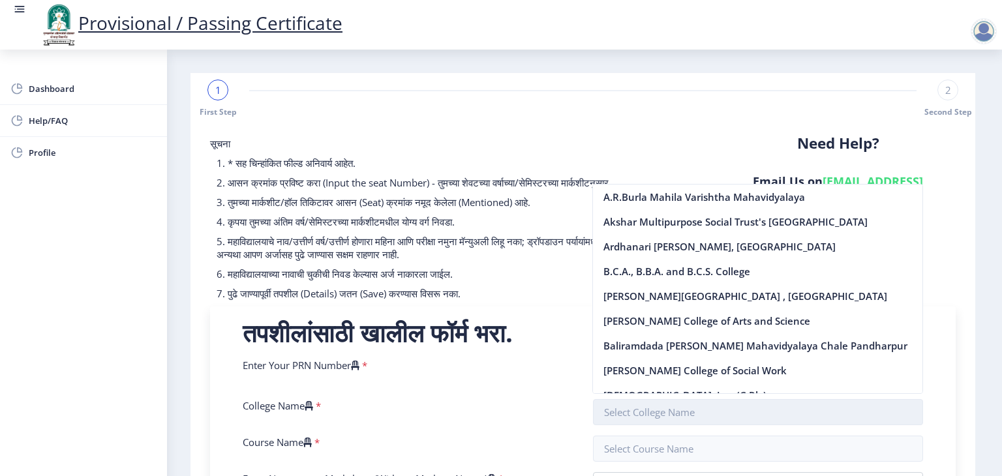
click at [645, 401] on input "text" at bounding box center [758, 412] width 331 height 26
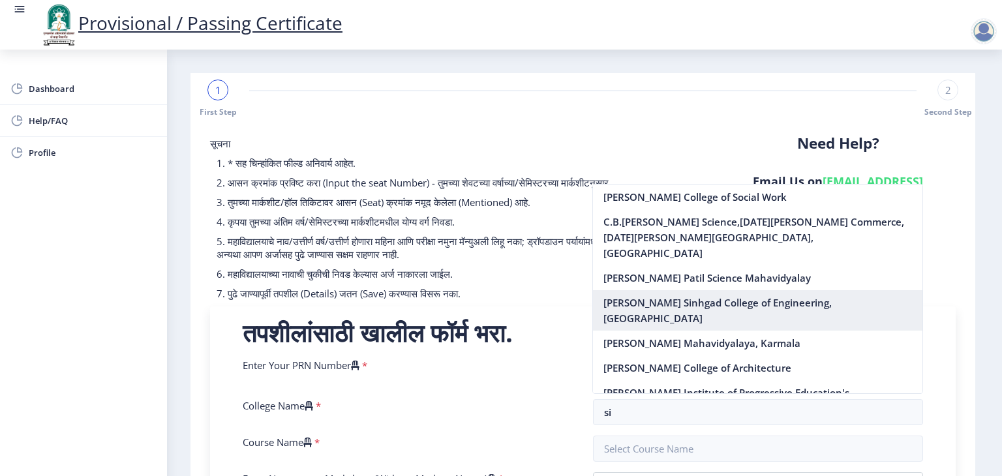
click at [744, 290] on nb-option "[PERSON_NAME] Sinhgad College of Engineering, [GEOGRAPHIC_DATA]" at bounding box center [758, 310] width 330 height 40
type input "[PERSON_NAME] Sinhgad College of Engineering, [GEOGRAPHIC_DATA]"
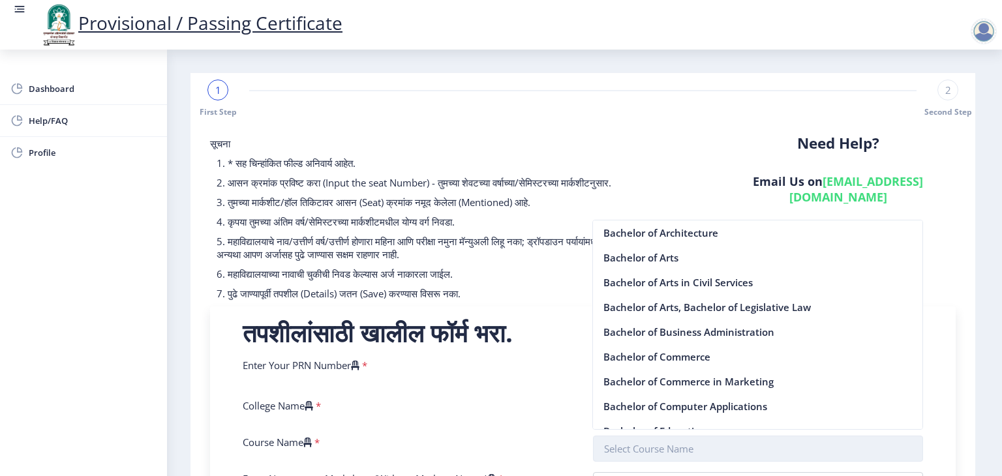
click at [649, 442] on input "text" at bounding box center [758, 449] width 331 height 26
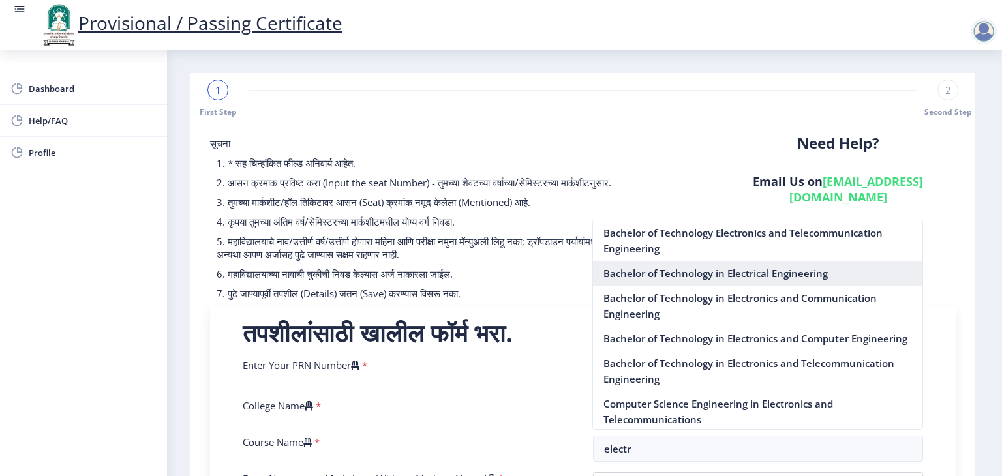
click at [739, 269] on nb-option "Bachelor of Technology in Electrical Engineering" at bounding box center [758, 273] width 330 height 25
type input "Bachelor of Technology in Electrical Engineering"
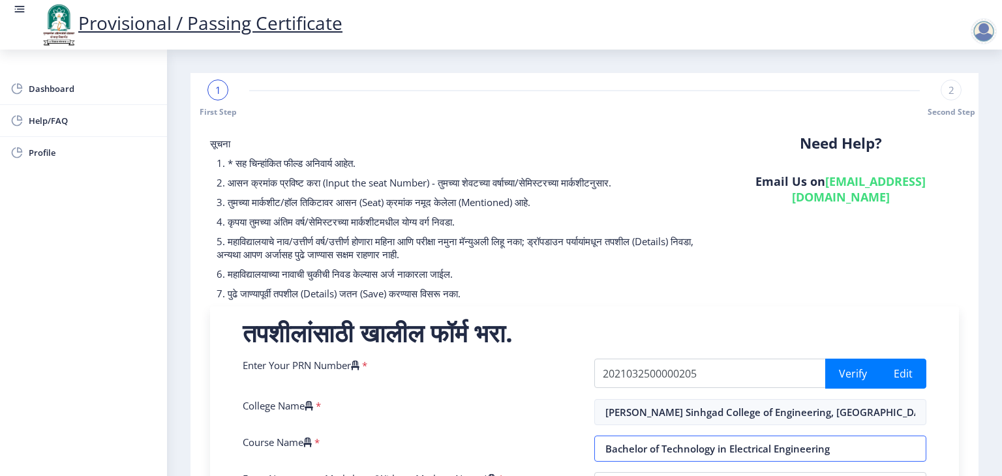
scroll to position [416, 0]
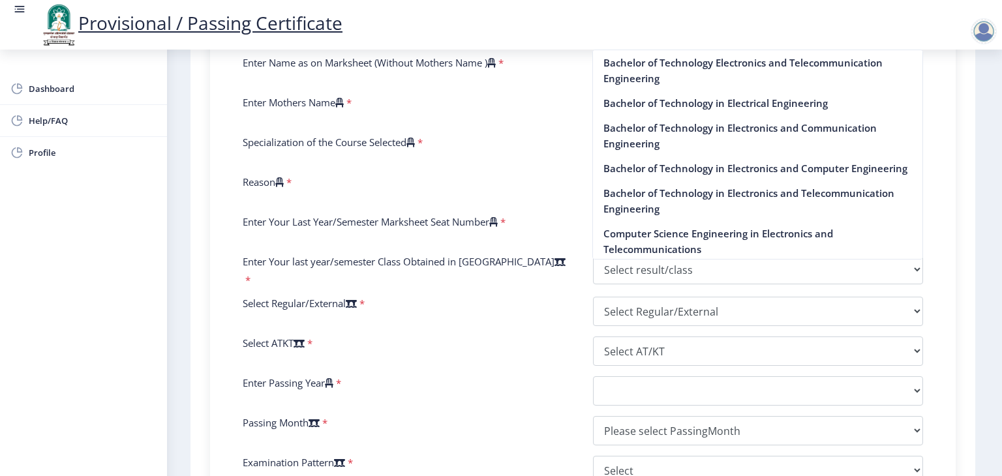
click at [958, 200] on div "सूचना 1. * सह चिन्हांकित फील्ड अनिवार्य आहेत. 2. आसन क्रमांक प्रविष्ट करा (Inpu…" at bounding box center [583, 162] width 772 height 908
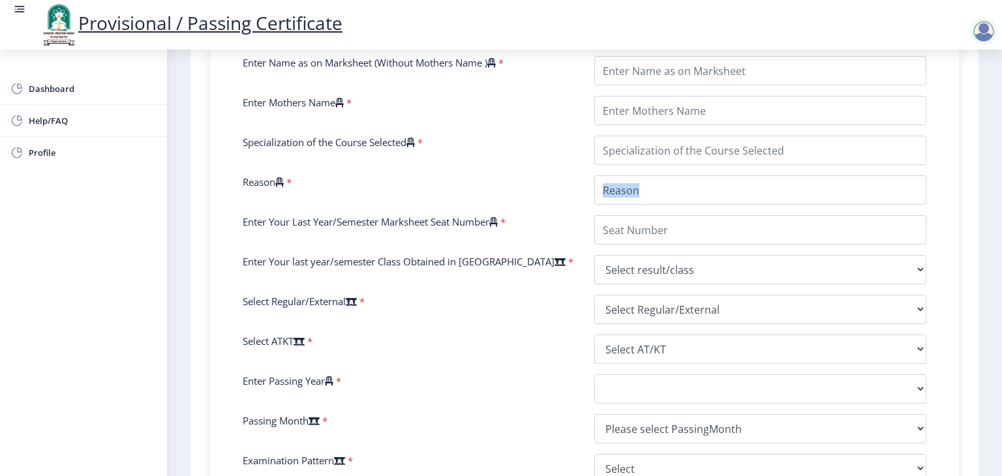
click at [958, 200] on div "सूचना 1. * सह चिन्हांकित फील्ड अनिवार्य आहेत. 2. आसन क्रमांक प्रविष्ट करा (Inpu…" at bounding box center [584, 161] width 775 height 906
drag, startPoint x: 959, startPoint y: 108, endPoint x: 958, endPoint y: 46, distance: 62.0
click at [958, 46] on div "Provisional / Passing Certificate Dashboard Help/FAQ Profile 1 First Step 2 Sec…" at bounding box center [501, 126] width 1002 height 1085
click at [559, 137] on div "Specialization of the Course Selected *" at bounding box center [409, 150] width 352 height 29
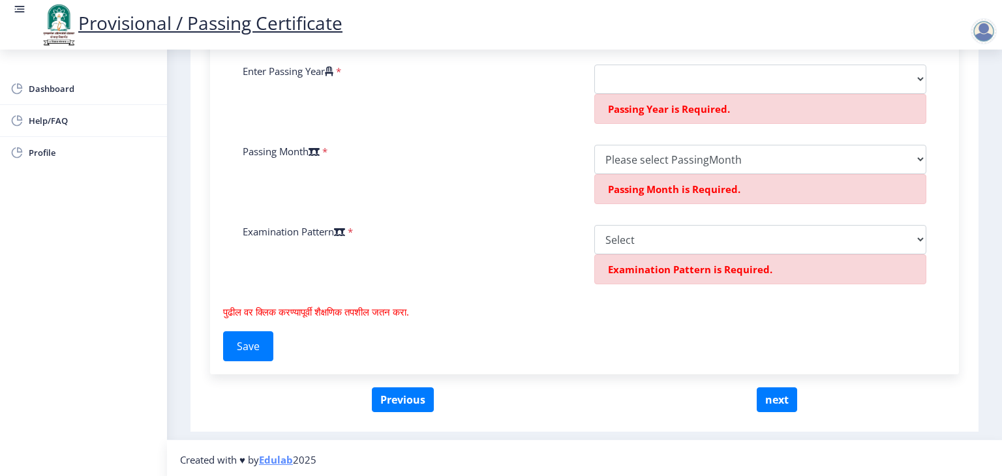
scroll to position [136, 0]
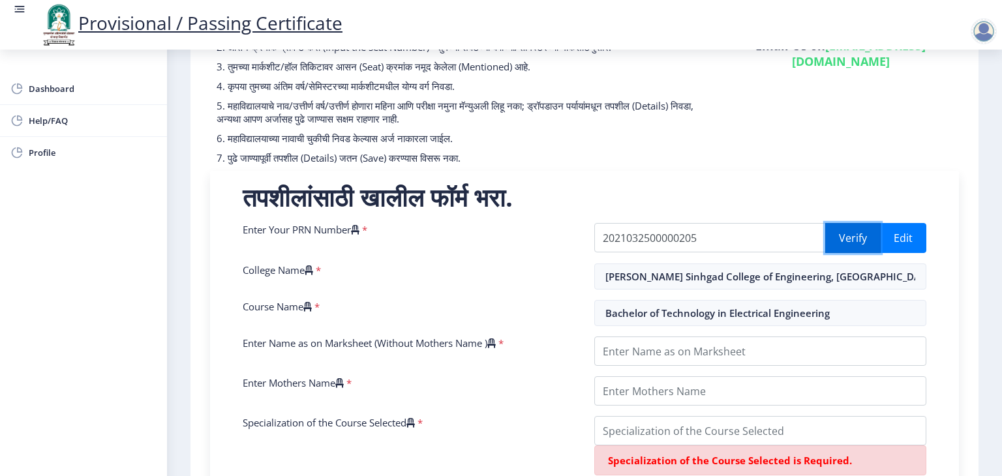
click at [843, 235] on button "Verify" at bounding box center [852, 238] width 55 height 30
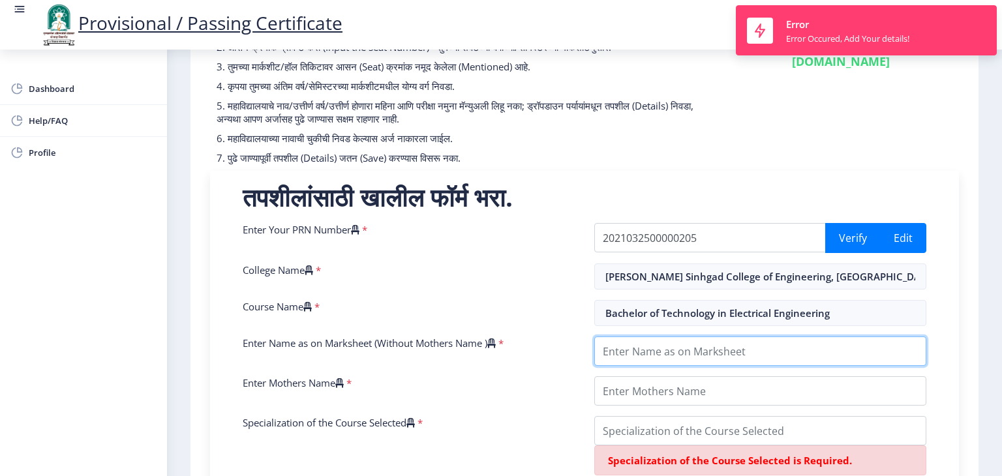
click at [711, 349] on input "Enter Name as on Marksheet (Without Mothers Name )" at bounding box center [760, 351] width 332 height 29
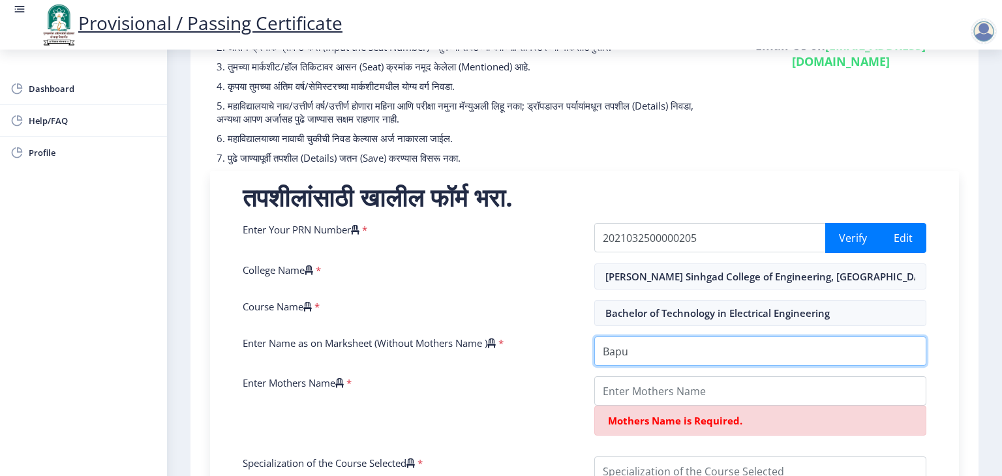
click at [711, 349] on input "Enter Name as on Marksheet (Without Mothers Name )" at bounding box center [760, 351] width 332 height 29
type input "Bapu [PERSON_NAME]"
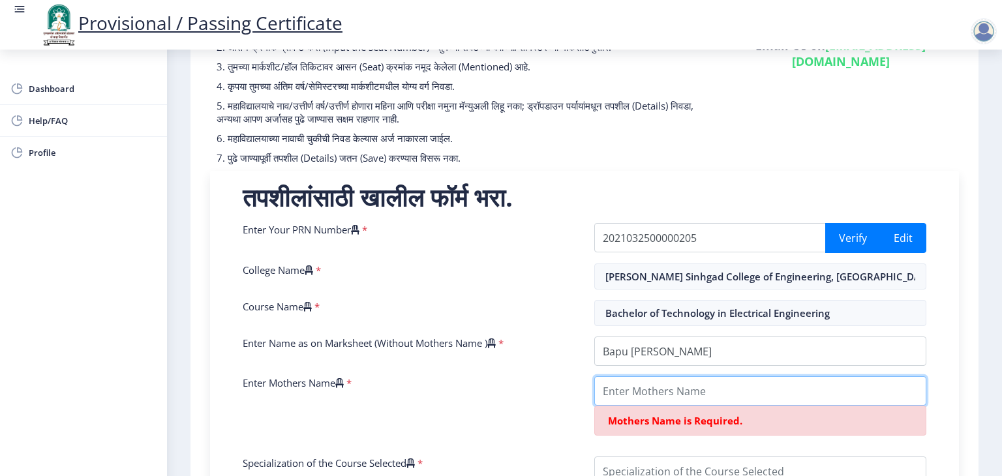
click at [658, 395] on input "Enter Mothers Name" at bounding box center [760, 391] width 332 height 29
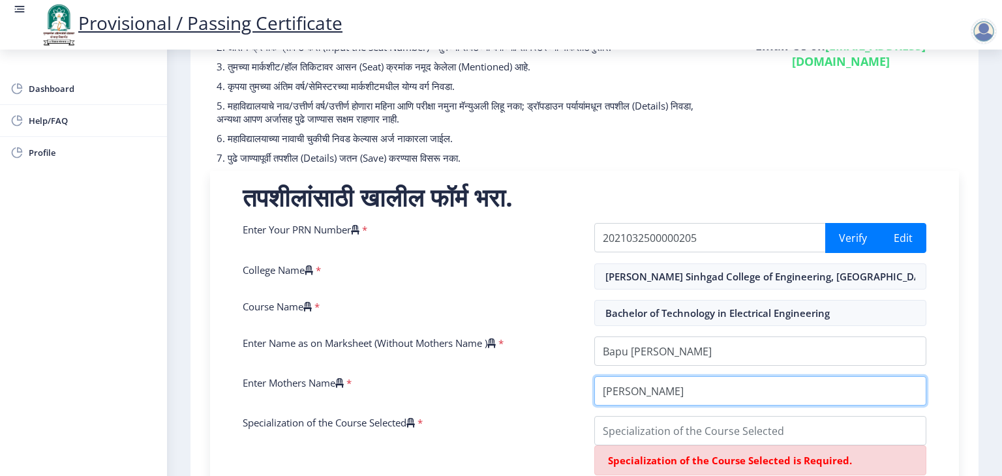
type input "[PERSON_NAME]"
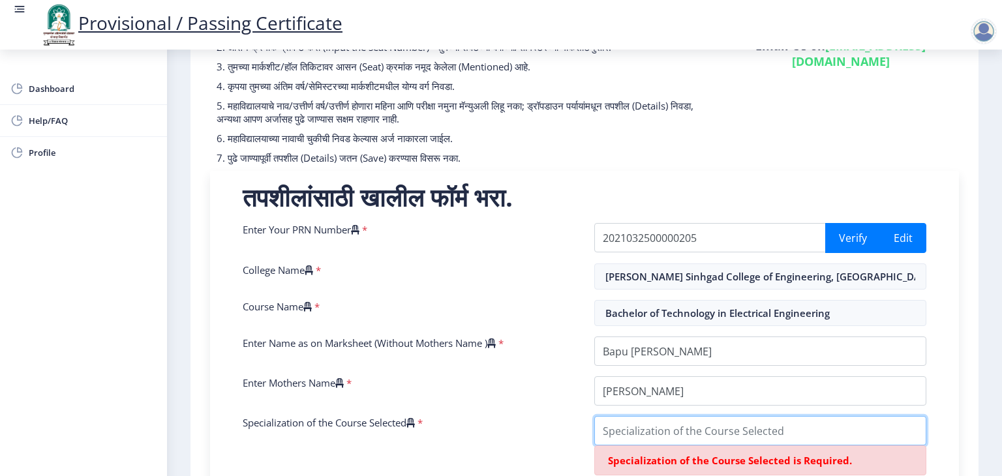
click at [661, 421] on input "Specialization of the Course Selected" at bounding box center [760, 430] width 332 height 29
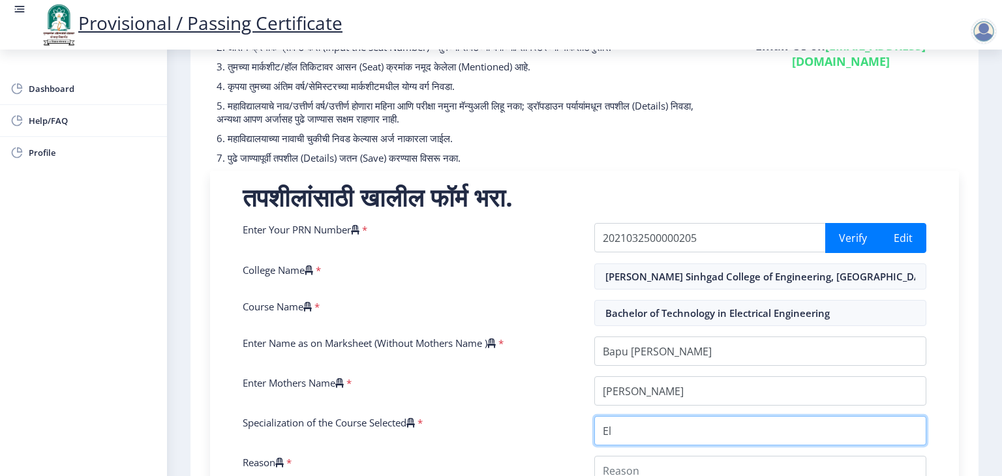
type input "E"
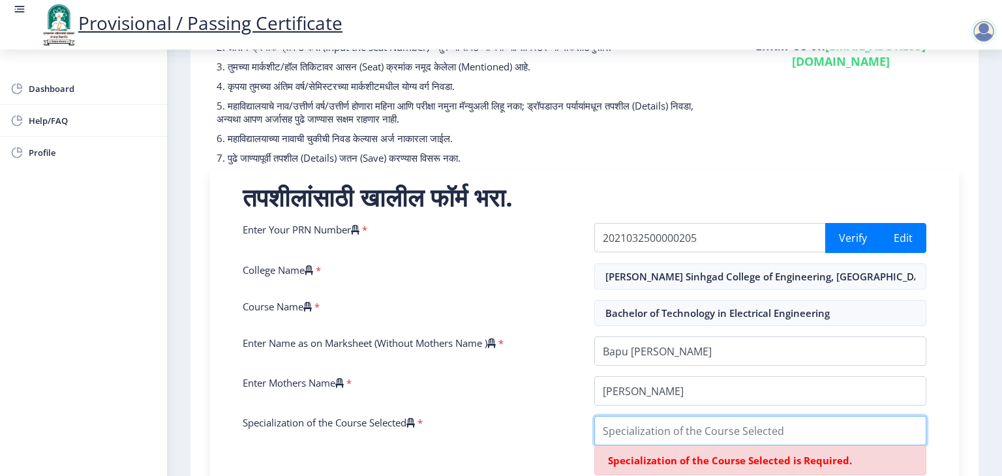
type input "N"
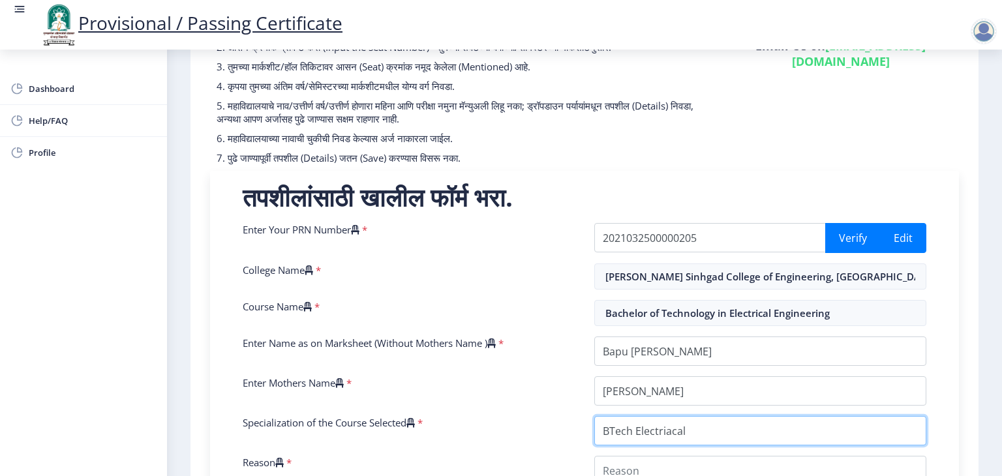
click at [668, 432] on input "Specialization of the Course Selected" at bounding box center [760, 430] width 332 height 29
click at [692, 422] on input "Specialization of the Course Selected" at bounding box center [760, 430] width 332 height 29
type input "BTech Electrical Engineering"
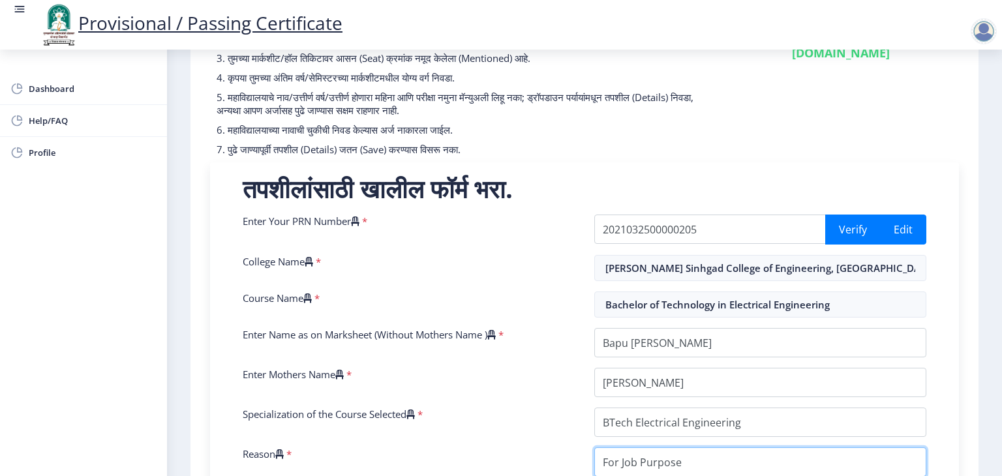
type input "For Job Purpose"
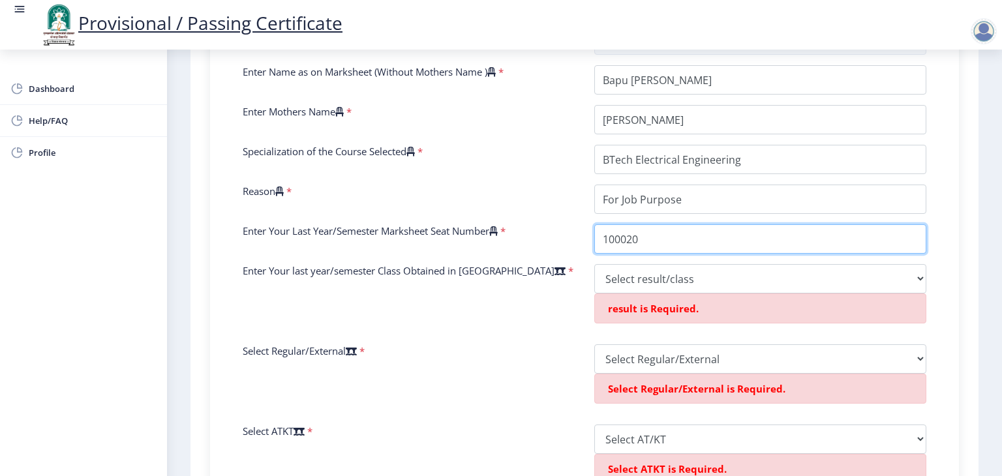
type input "100020"
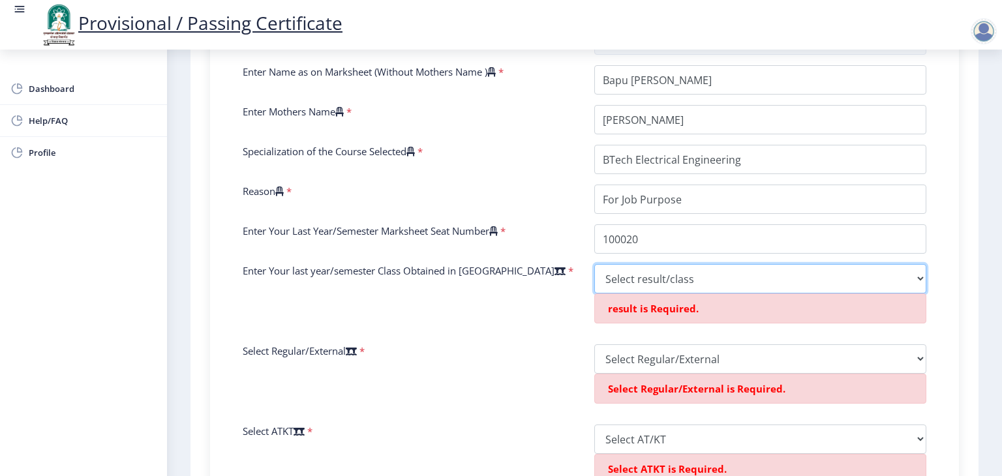
click at [616, 270] on select "Select result/class DISTINCTION FIRST CLASS HIGHER SECOND CLASS SECOND CLASS PA…" at bounding box center [760, 278] width 332 height 29
select select "DISTINCTION"
click at [594, 264] on select "Select result/class DISTINCTION FIRST CLASS HIGHER SECOND CLASS SECOND CLASS PA…" at bounding box center [760, 278] width 332 height 29
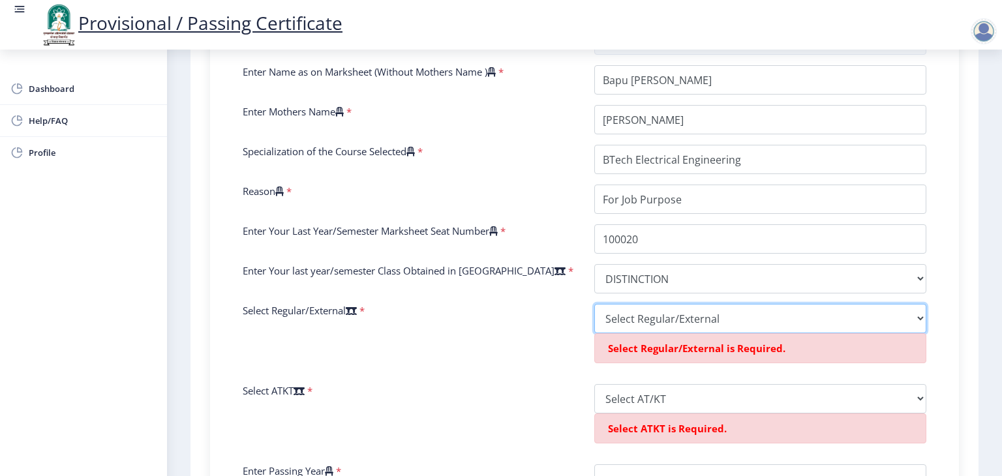
click at [666, 315] on select "Select Regular/External Regular External Special" at bounding box center [760, 318] width 332 height 29
select select "Regular"
click at [594, 304] on select "Select Regular/External Regular External Special" at bounding box center [760, 318] width 332 height 29
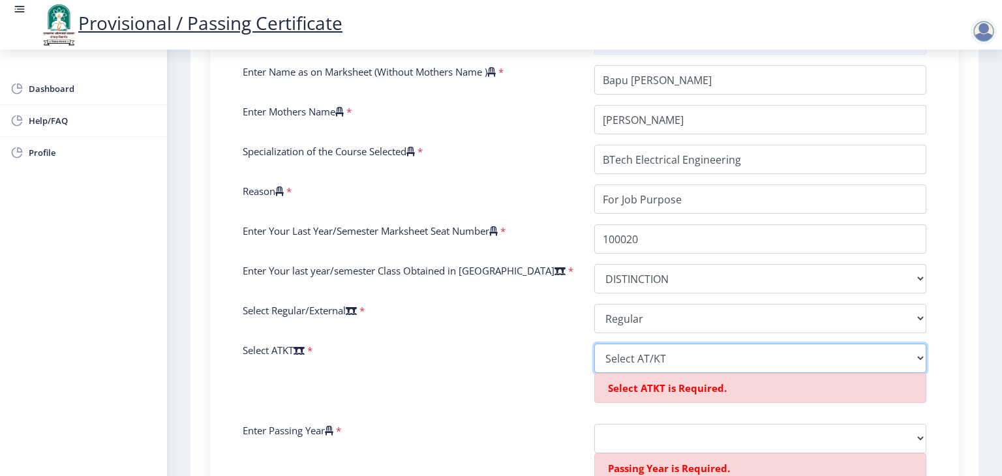
click at [647, 358] on select "Select AT/KT None ATKT" at bounding box center [760, 358] width 332 height 29
select select "None"
click at [594, 344] on select "Select AT/KT None ATKT" at bounding box center [760, 358] width 332 height 29
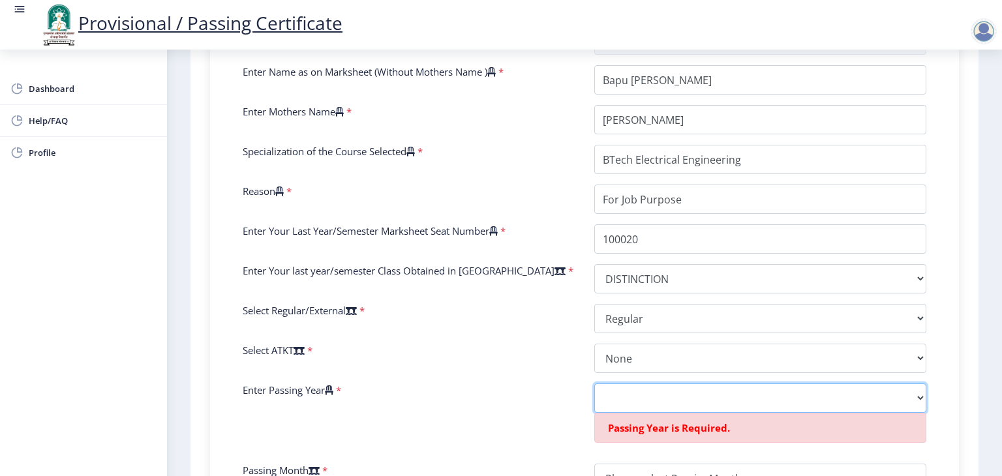
click at [628, 399] on select "2025 2024 2023 2022 2021 2020 2019 2018 2017 2016 2015 2014 2013 2012 2011 2010…" at bounding box center [760, 398] width 332 height 29
select select "2022"
click at [594, 384] on select "2025 2024 2023 2022 2021 2020 2019 2018 2017 2016 2015 2014 2013 2012 2011 2010…" at bounding box center [760, 398] width 332 height 29
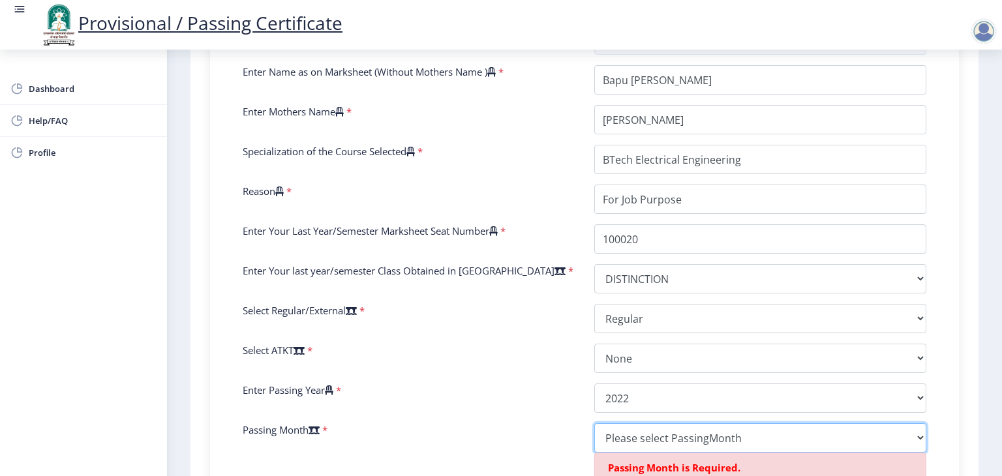
click at [640, 434] on select "Please select PassingMonth (01) January (02) February (03) March (04) April (05…" at bounding box center [760, 438] width 332 height 29
click at [638, 421] on div "Enter Your PRN Number * 2021032500000205 Verify Edit College Name * [PERSON_NAM…" at bounding box center [584, 268] width 703 height 632
click at [634, 426] on select "Please select PassingMonth (01) January (02) February (03) March (04) April (05…" at bounding box center [760, 438] width 332 height 29
select select "March"
click at [594, 424] on select "Please select PassingMonth (01) January (02) February (03) March (04) April (05…" at bounding box center [760, 438] width 332 height 29
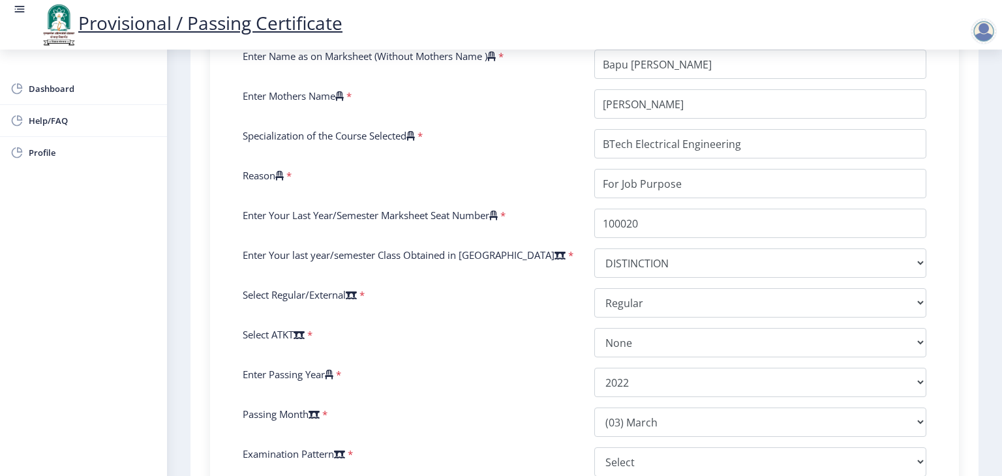
scroll to position [647, 0]
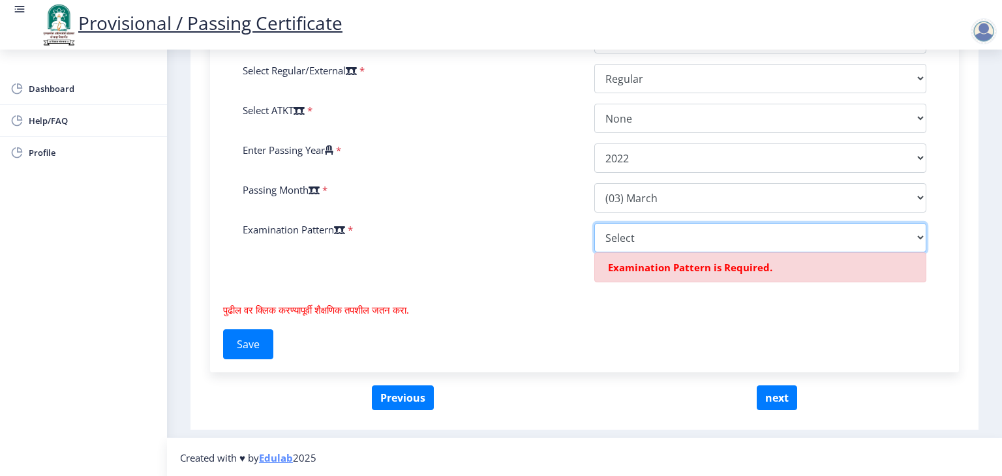
click at [741, 239] on select "Select Yearly Semester" at bounding box center [760, 237] width 332 height 29
select select "Semester"
click at [594, 253] on select "Select Yearly Semester" at bounding box center [760, 237] width 332 height 29
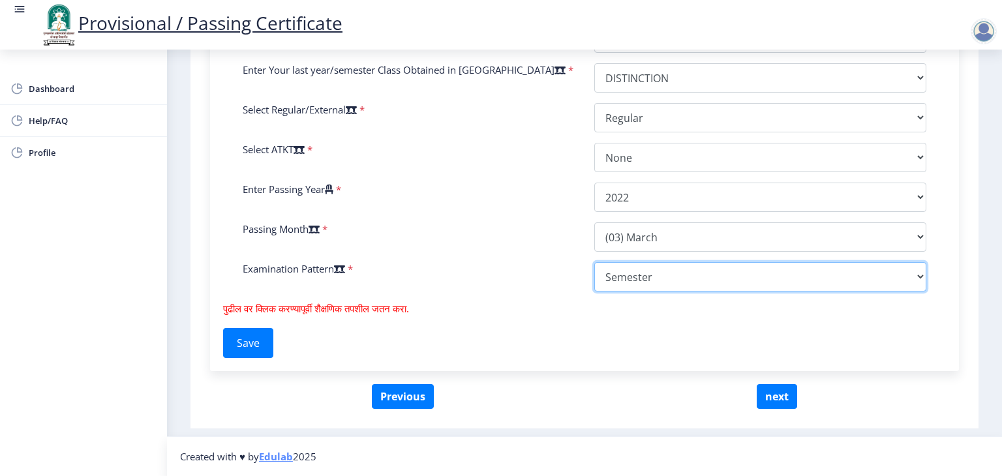
scroll to position [607, 0]
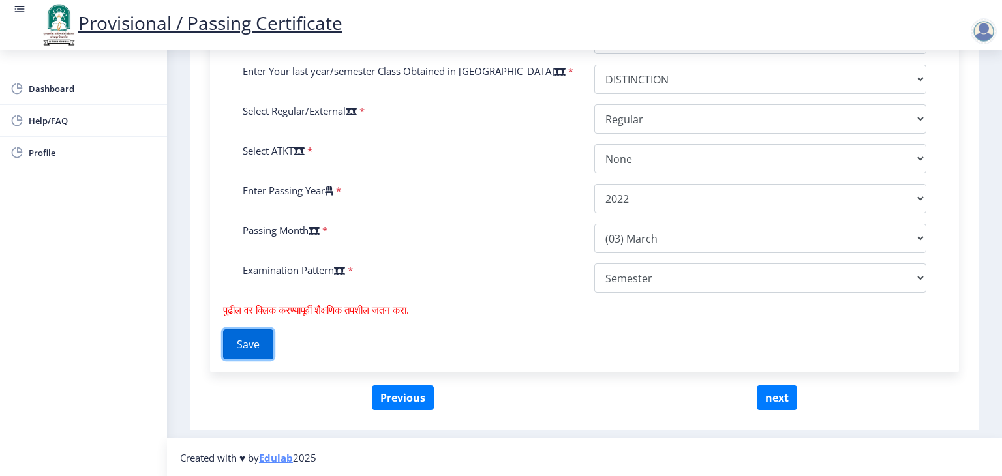
click at [271, 347] on button "Save" at bounding box center [248, 345] width 50 height 30
click at [780, 395] on button "next" at bounding box center [777, 398] width 40 height 25
select select
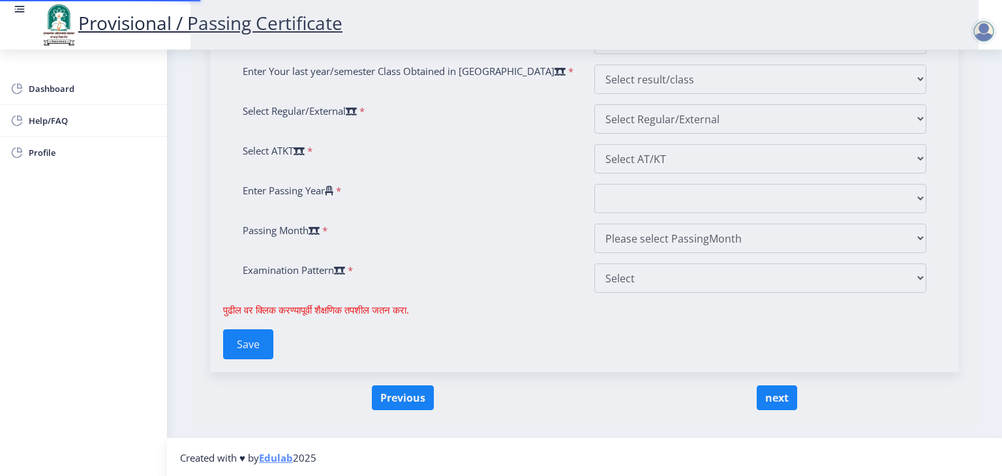
type input "2021032500000205"
type input "[PERSON_NAME] Sinhgad College of Engineering, [GEOGRAPHIC_DATA]"
type input "Bachelor of Technology in Electrical Engineering"
type input "Bapu [PERSON_NAME]"
type input "[PERSON_NAME]"
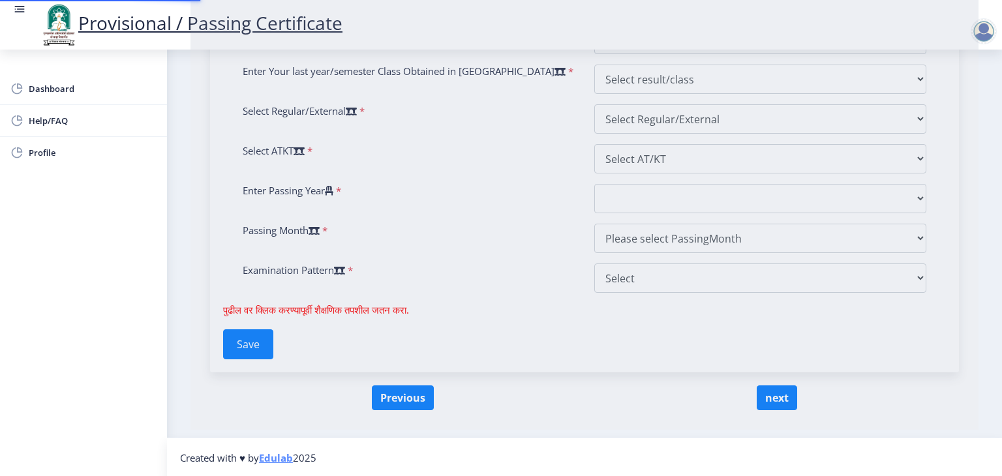
type input "BTech Electrical Engineering"
type input "For Job Purpose"
type input "100020"
select select "DISTINCTION"
select select "Regular"
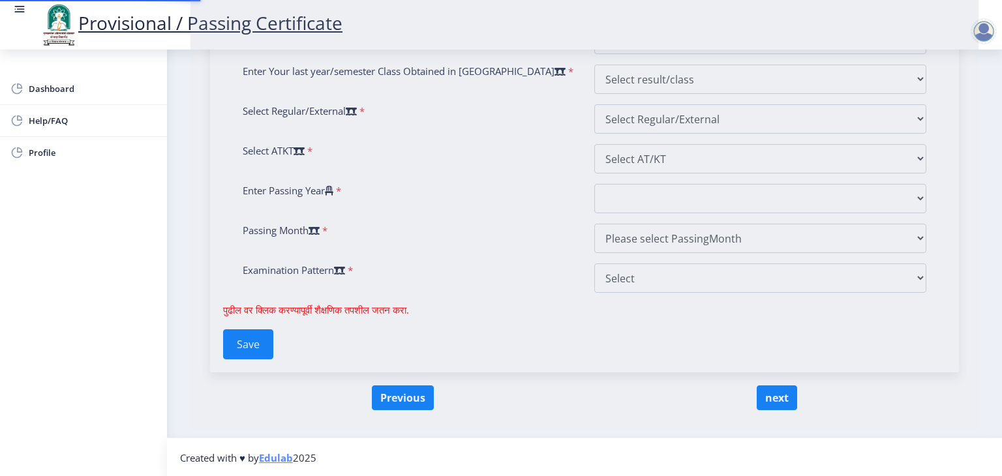
select select "None"
select select "2022"
select select "March"
select select "Semester"
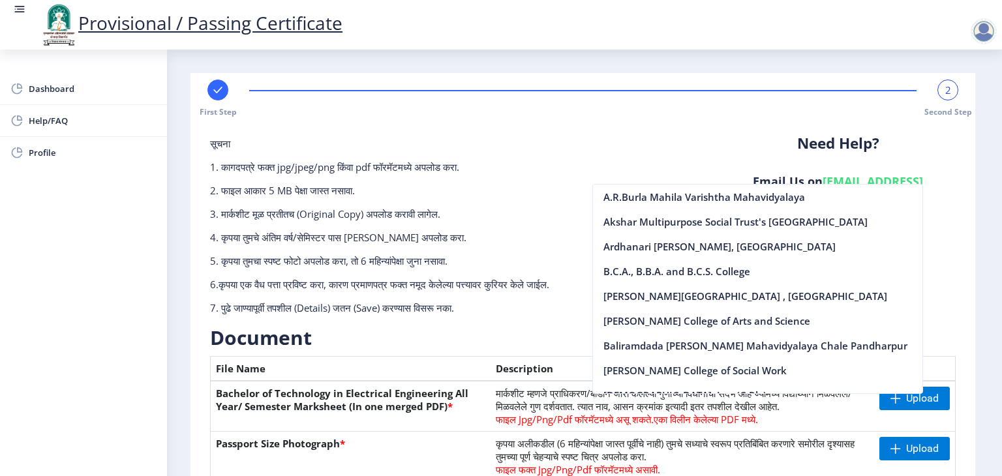
click at [634, 149] on div "सूचना 1. कागदपत्रे फक्त jpg/jpeg/png किंवा pdf फॉरमॅटमध्ये अपलोड करा. 2. फाइल आ…" at bounding box center [455, 231] width 510 height 188
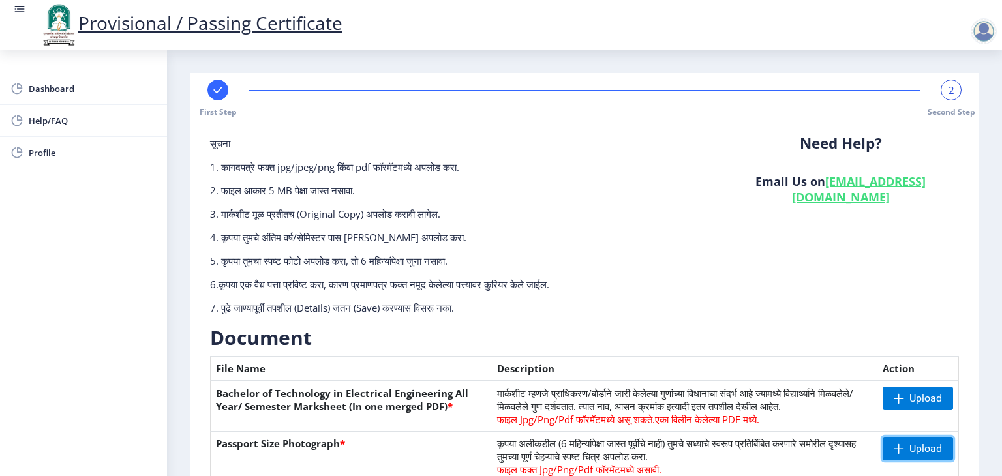
scroll to position [26, 0]
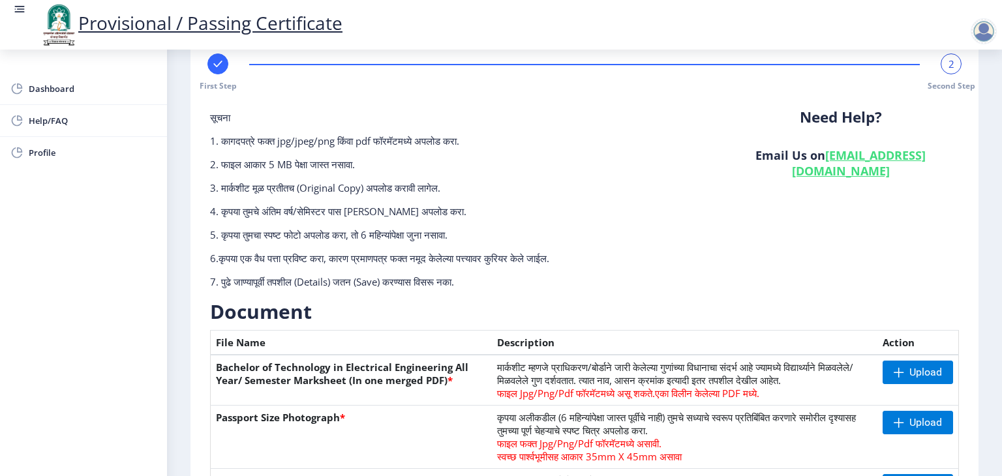
click at [546, 315] on h3 "Document" at bounding box center [584, 312] width 749 height 26
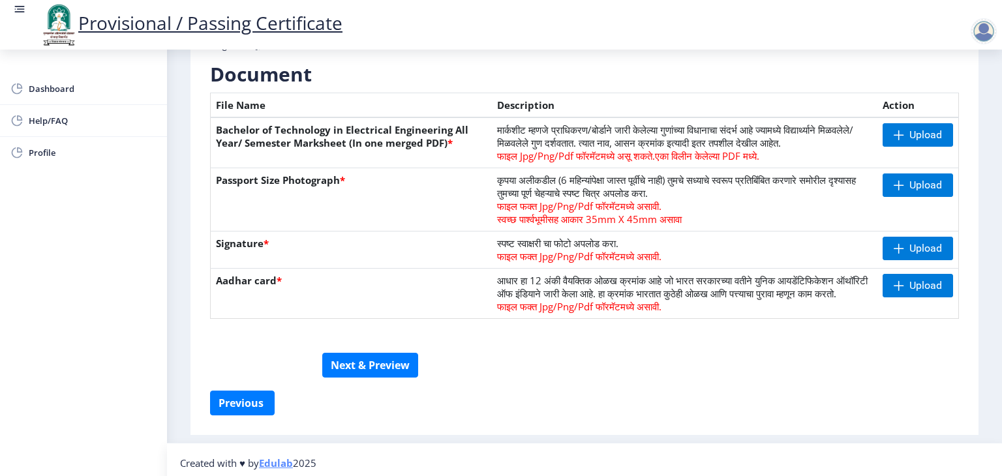
scroll to position [282, 0]
